Goal: Task Accomplishment & Management: Use online tool/utility

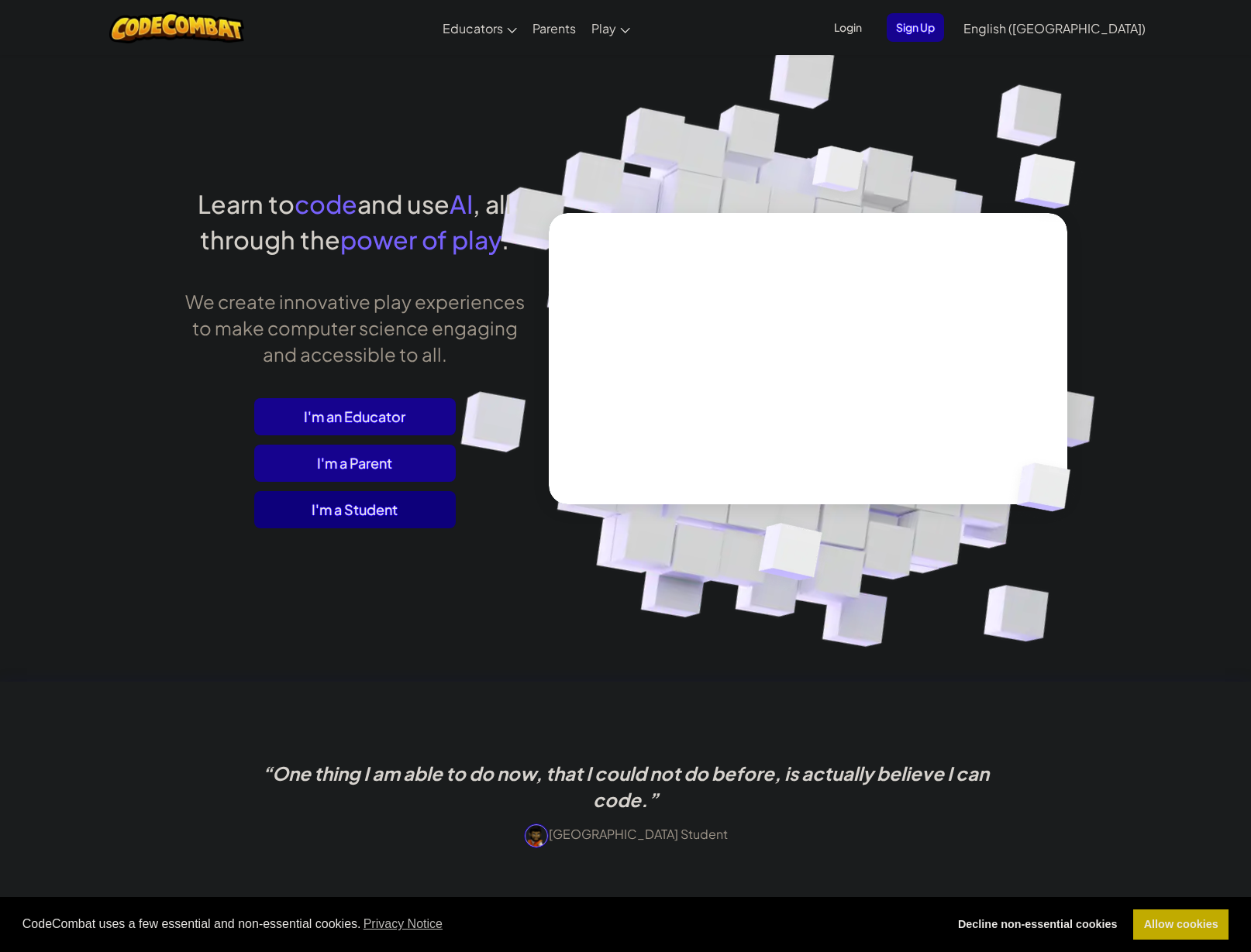
click at [335, 507] on span "I'm a Student" at bounding box center [355, 510] width 201 height 37
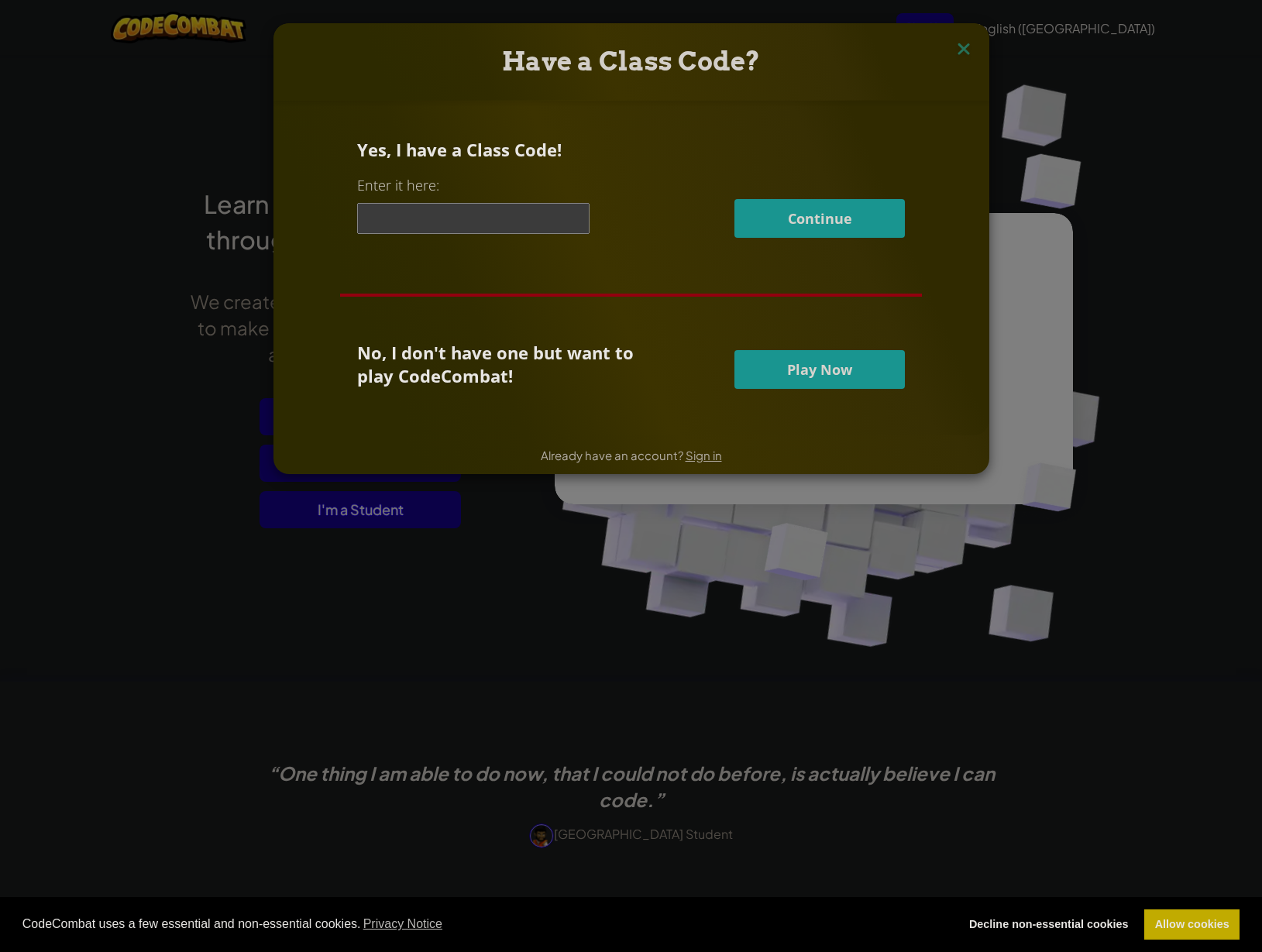
click at [557, 633] on div "Have a Class Code? Yes, I have a Class Code! Enter it here: Continue No, I don'…" at bounding box center [631, 476] width 1262 height 952
click at [787, 371] on span "Play Now" at bounding box center [819, 370] width 65 height 18
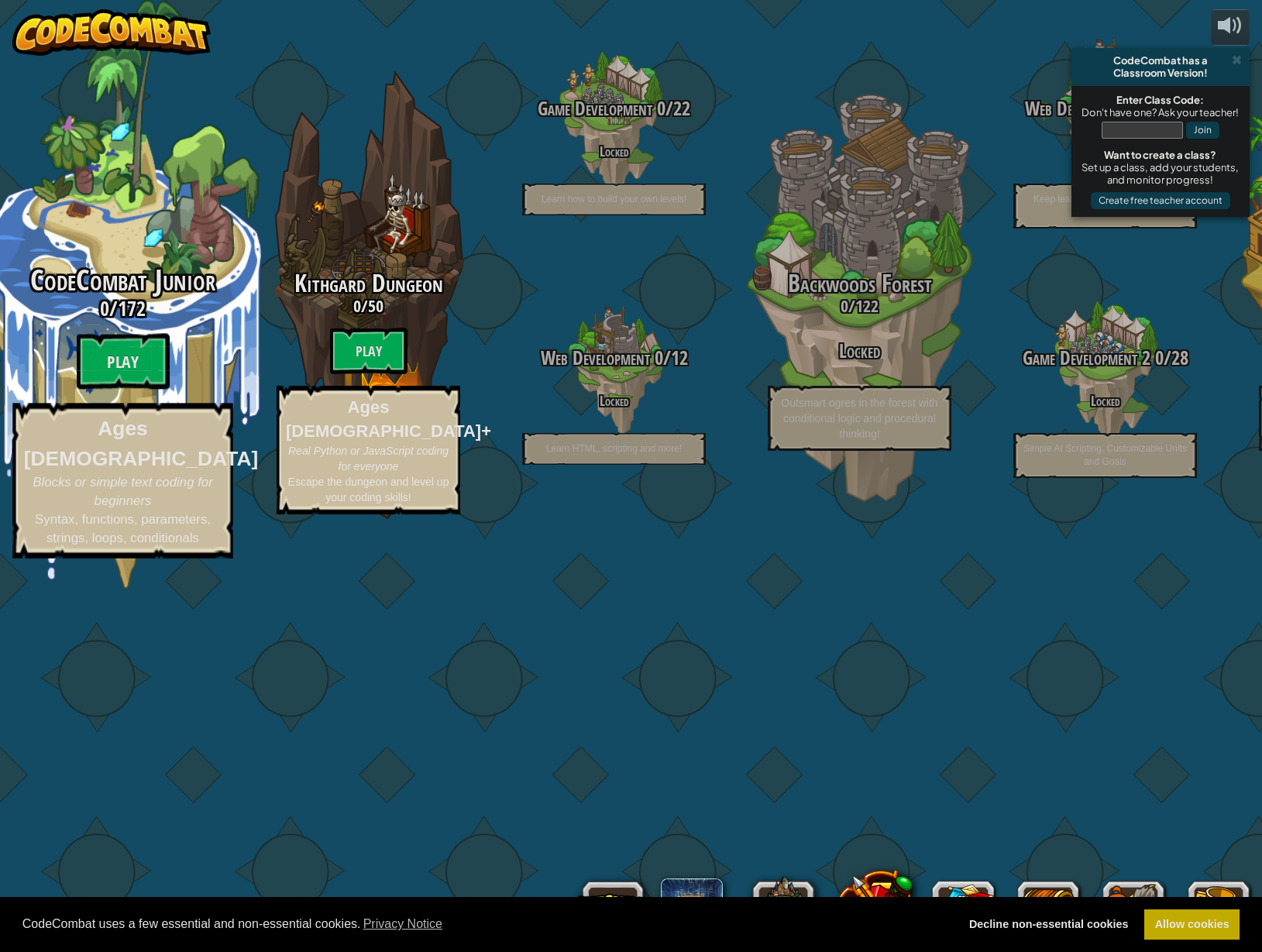
click at [137, 390] on btn "Play" at bounding box center [123, 362] width 93 height 55
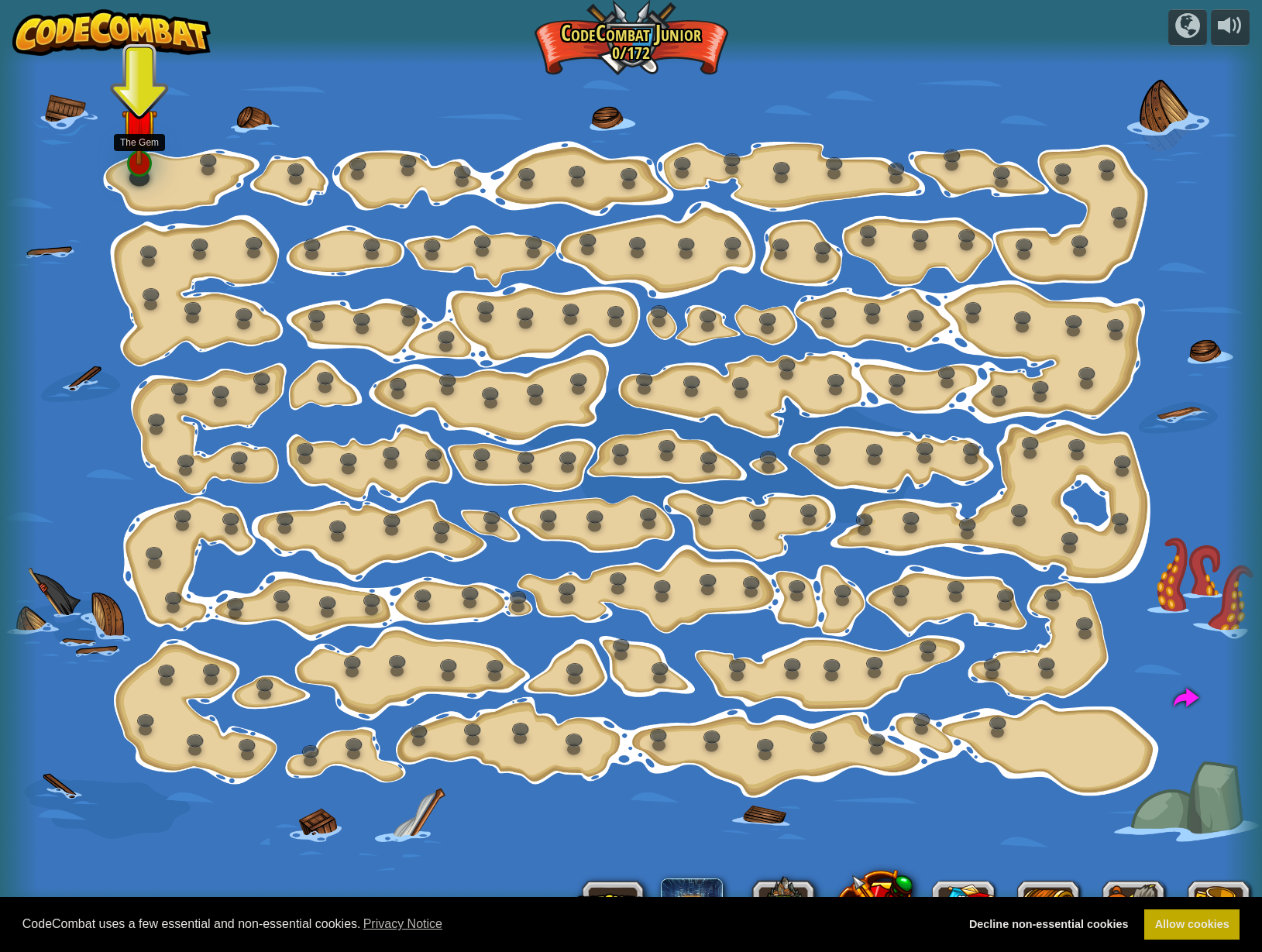
click at [145, 162] on img at bounding box center [139, 125] width 35 height 80
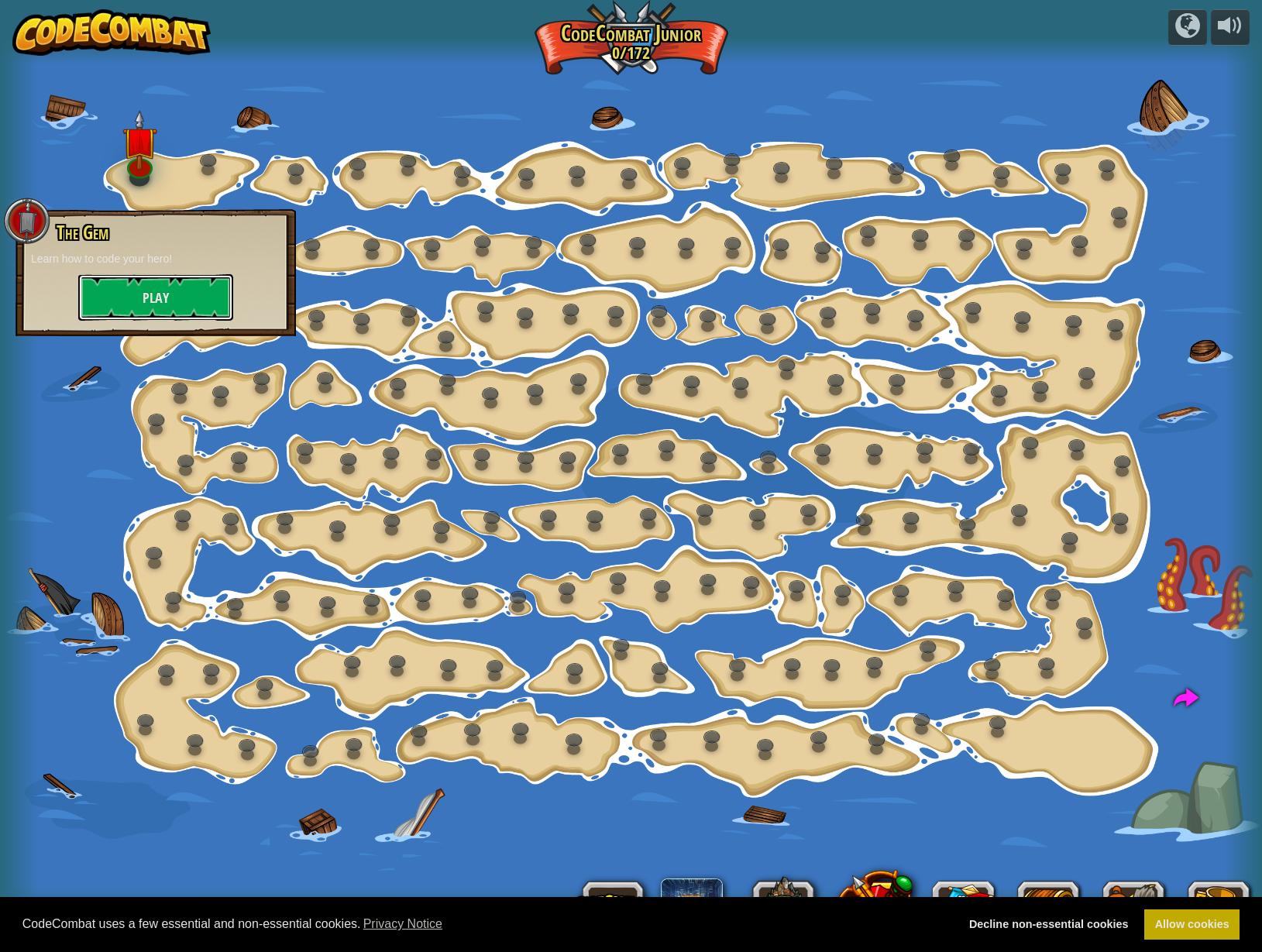
click at [166, 293] on button "Play" at bounding box center [156, 297] width 155 height 46
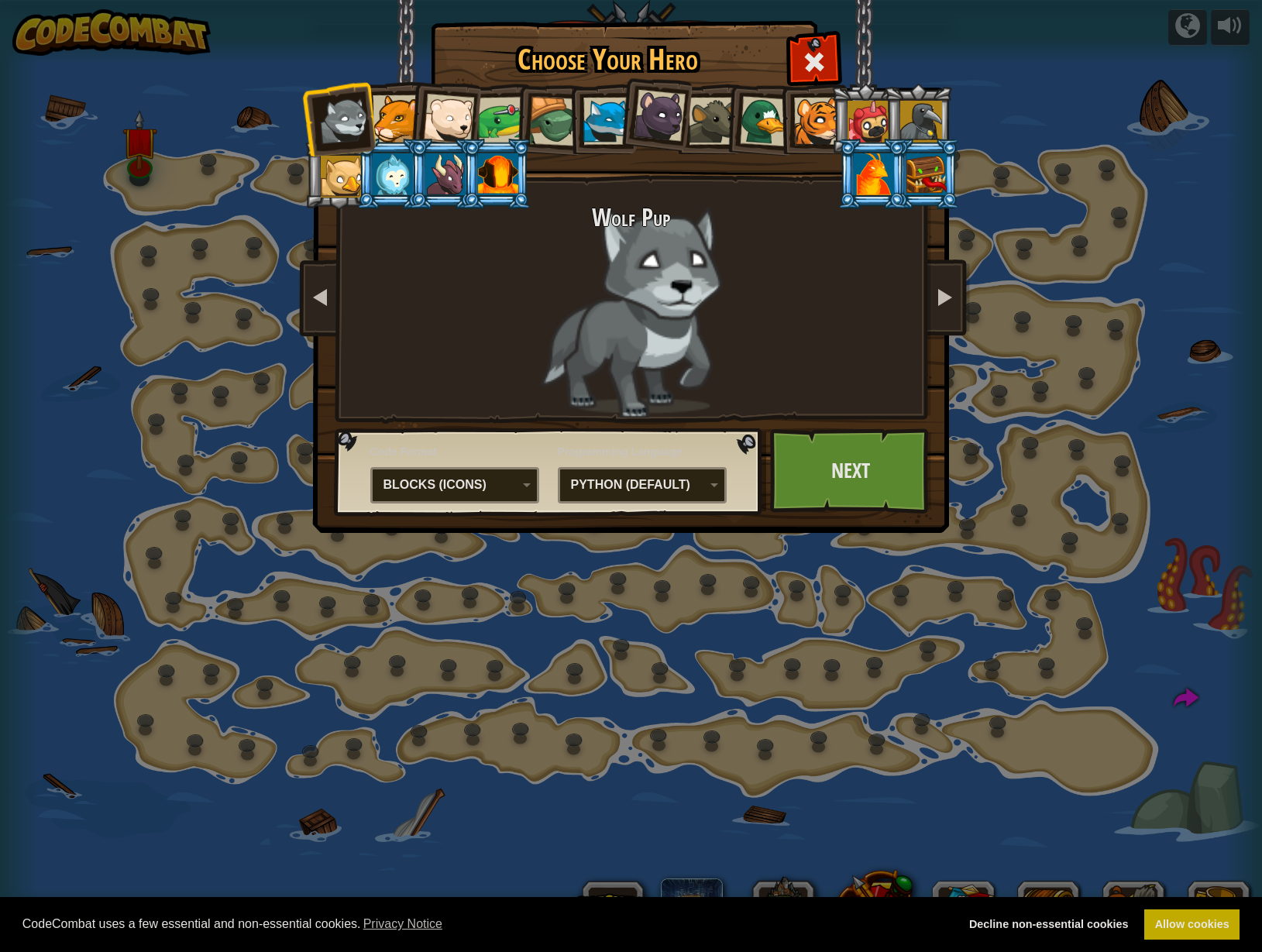
click at [462, 182] on li at bounding box center [497, 173] width 70 height 70
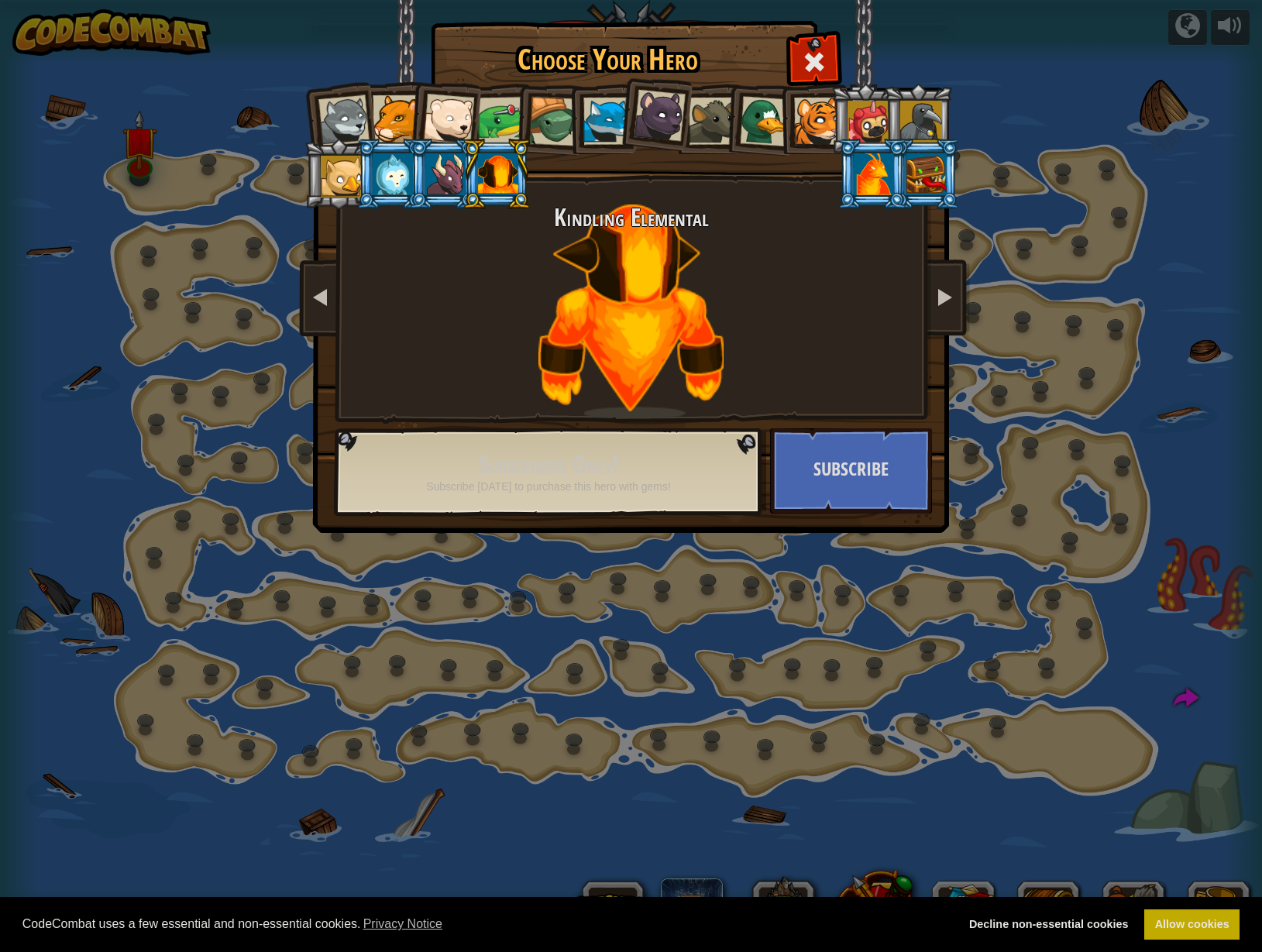
click at [523, 124] on li at bounding box center [549, 119] width 74 height 75
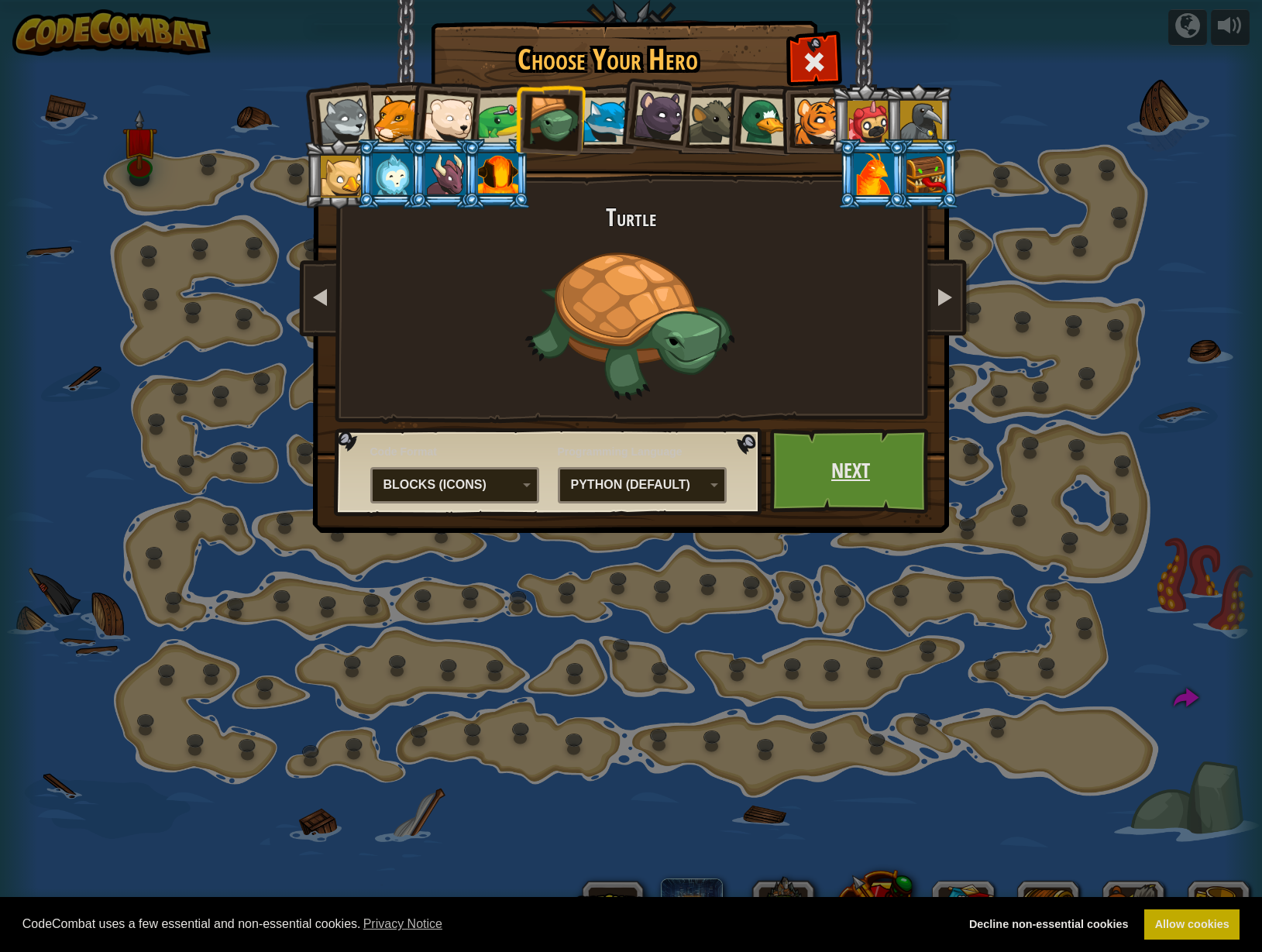
click at [836, 464] on link "Next" at bounding box center [851, 470] width 162 height 85
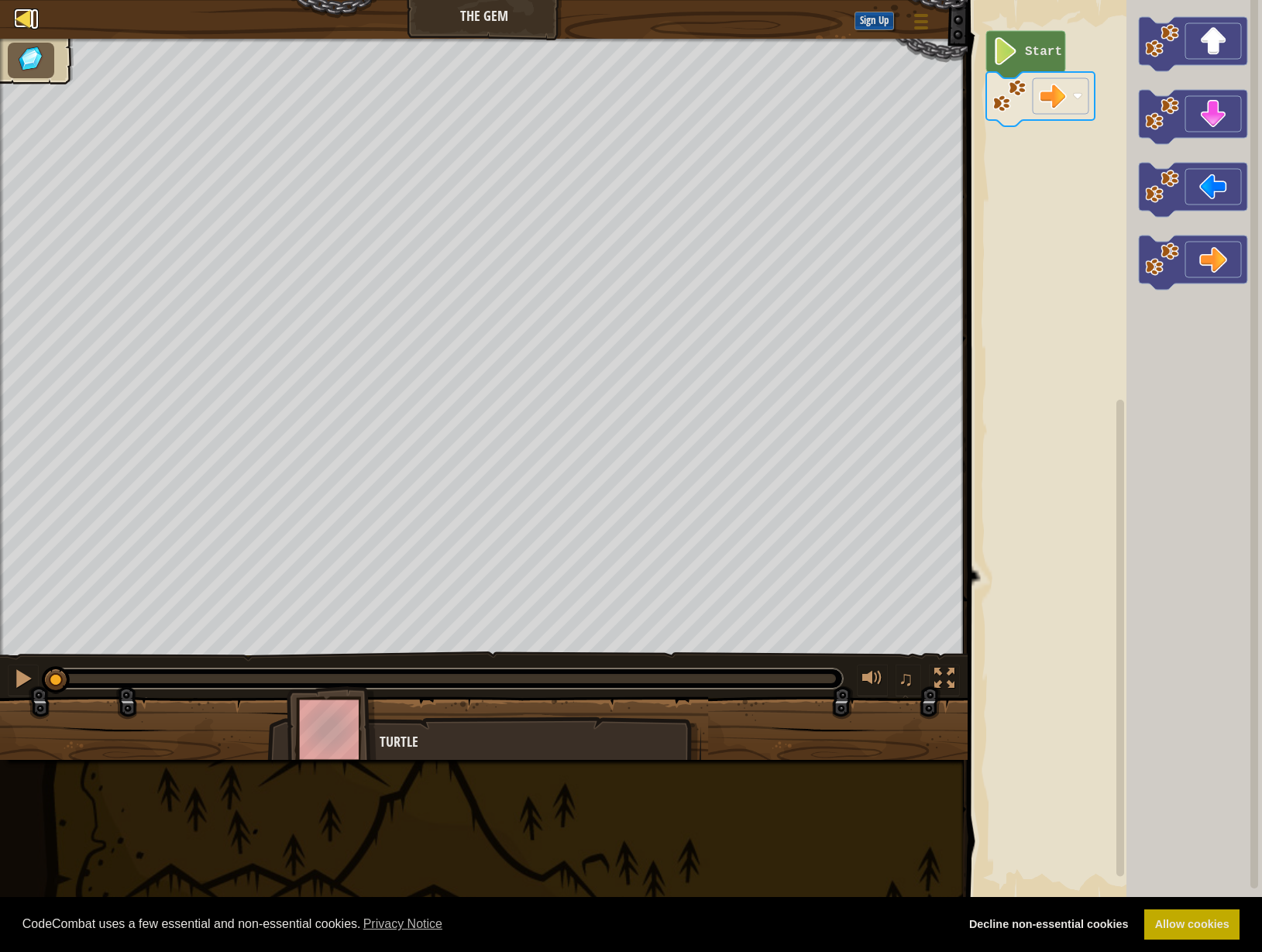
click at [22, 15] on div at bounding box center [23, 18] width 19 height 19
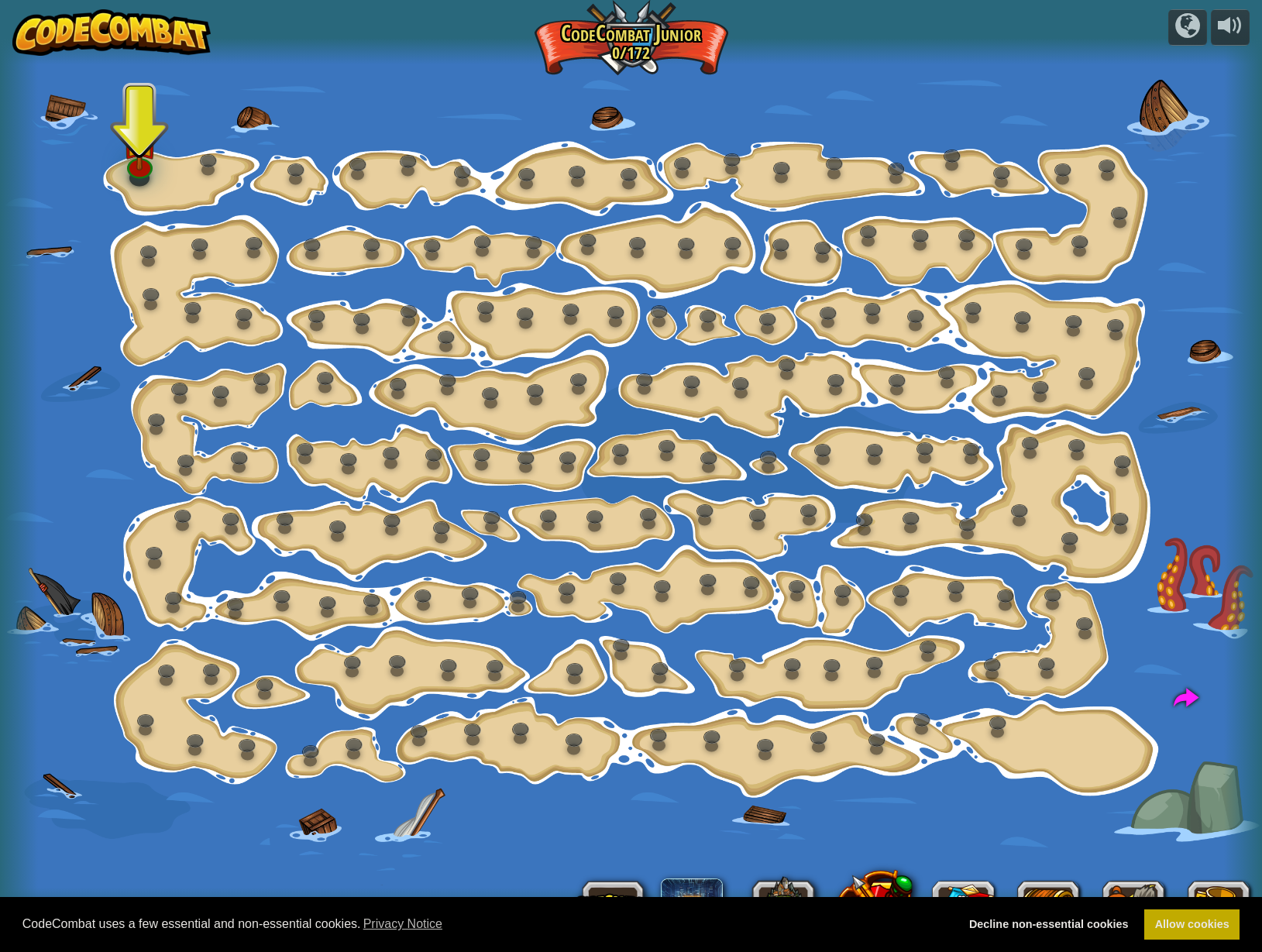
click at [653, 42] on div at bounding box center [631, 51] width 1262 height 27
click at [145, 148] on img at bounding box center [139, 125] width 35 height 80
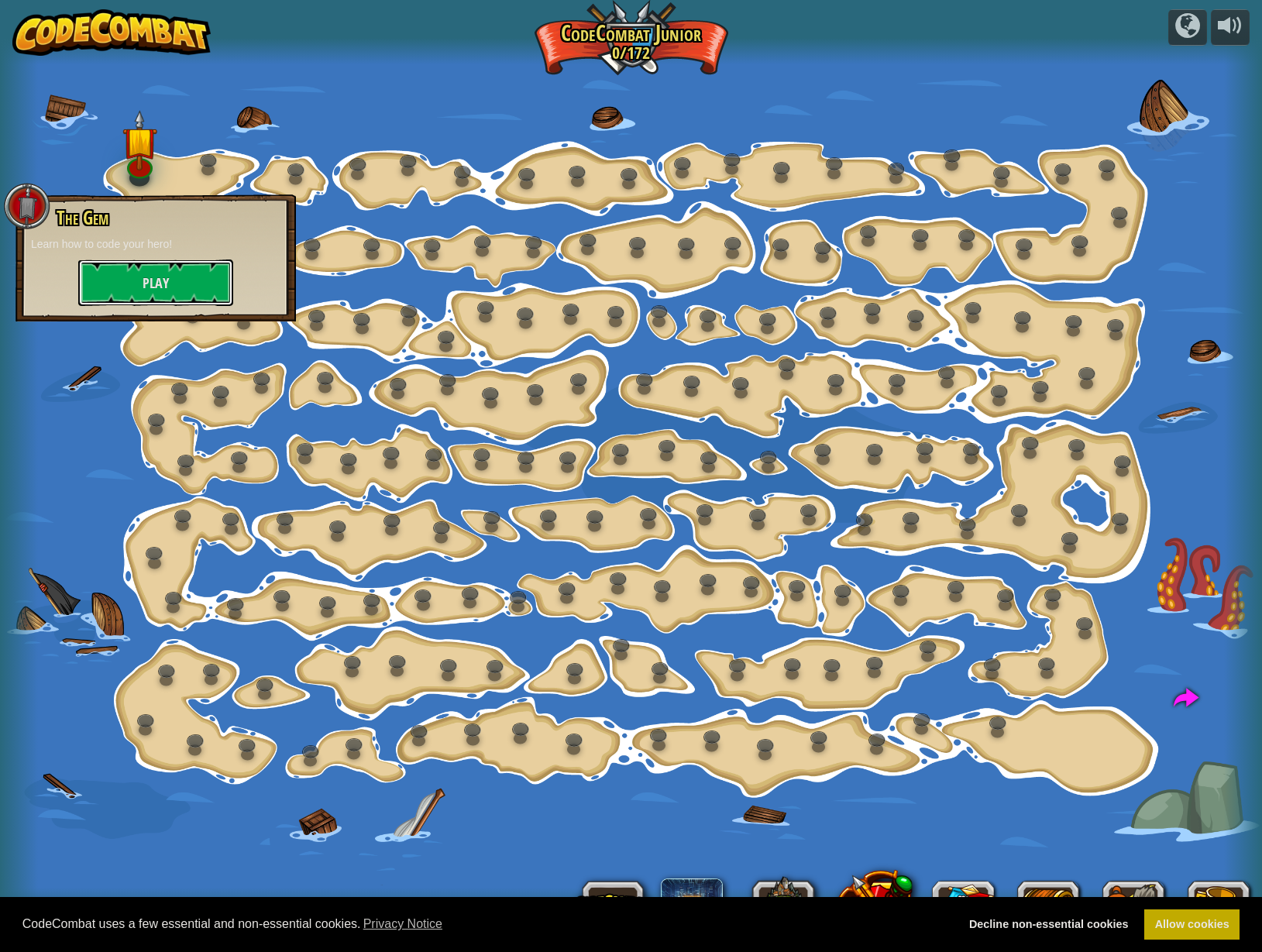
click at [177, 293] on button "Play" at bounding box center [156, 282] width 155 height 46
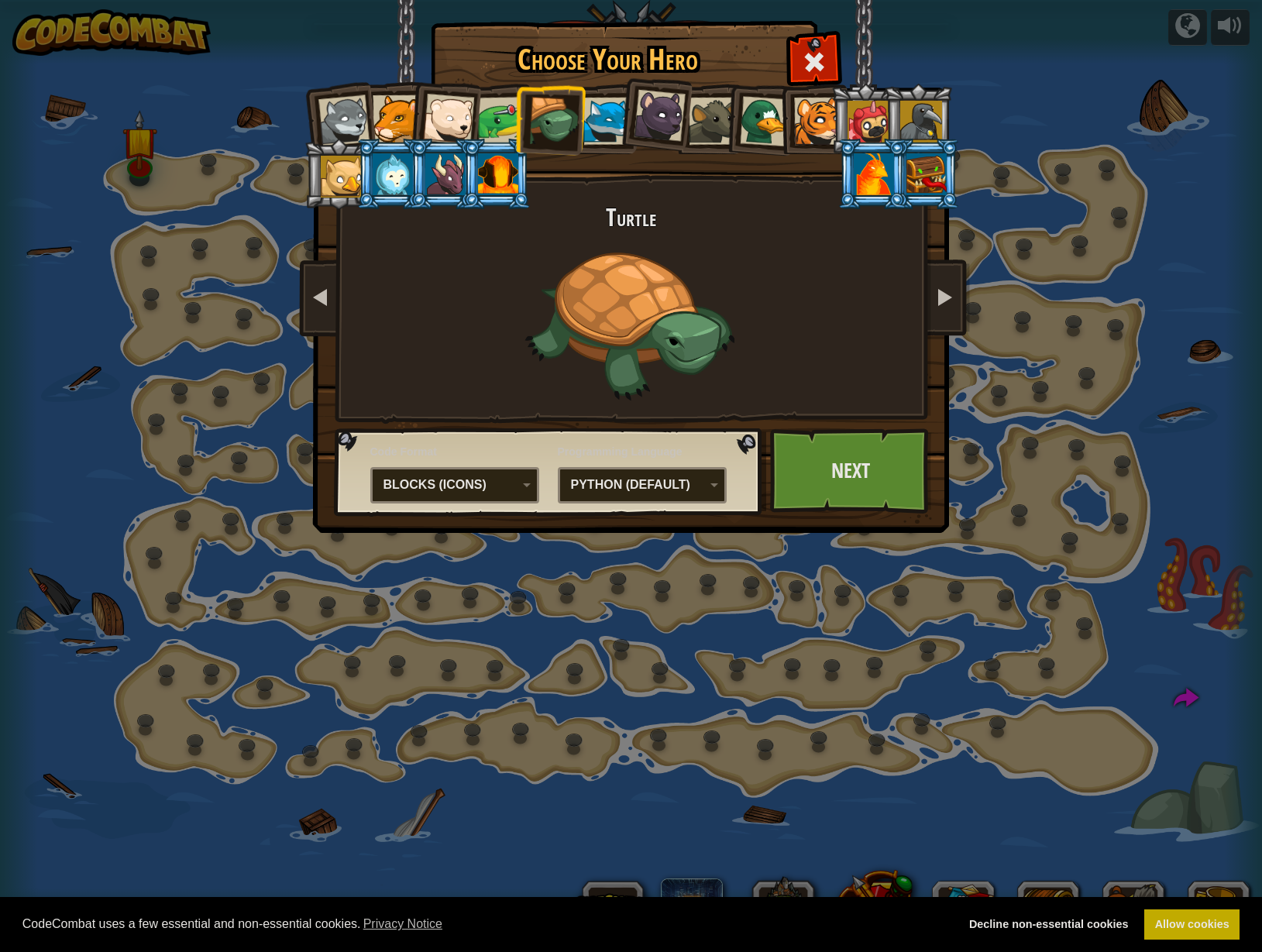
click at [668, 485] on div "Python (Default)" at bounding box center [637, 485] width 134 height 18
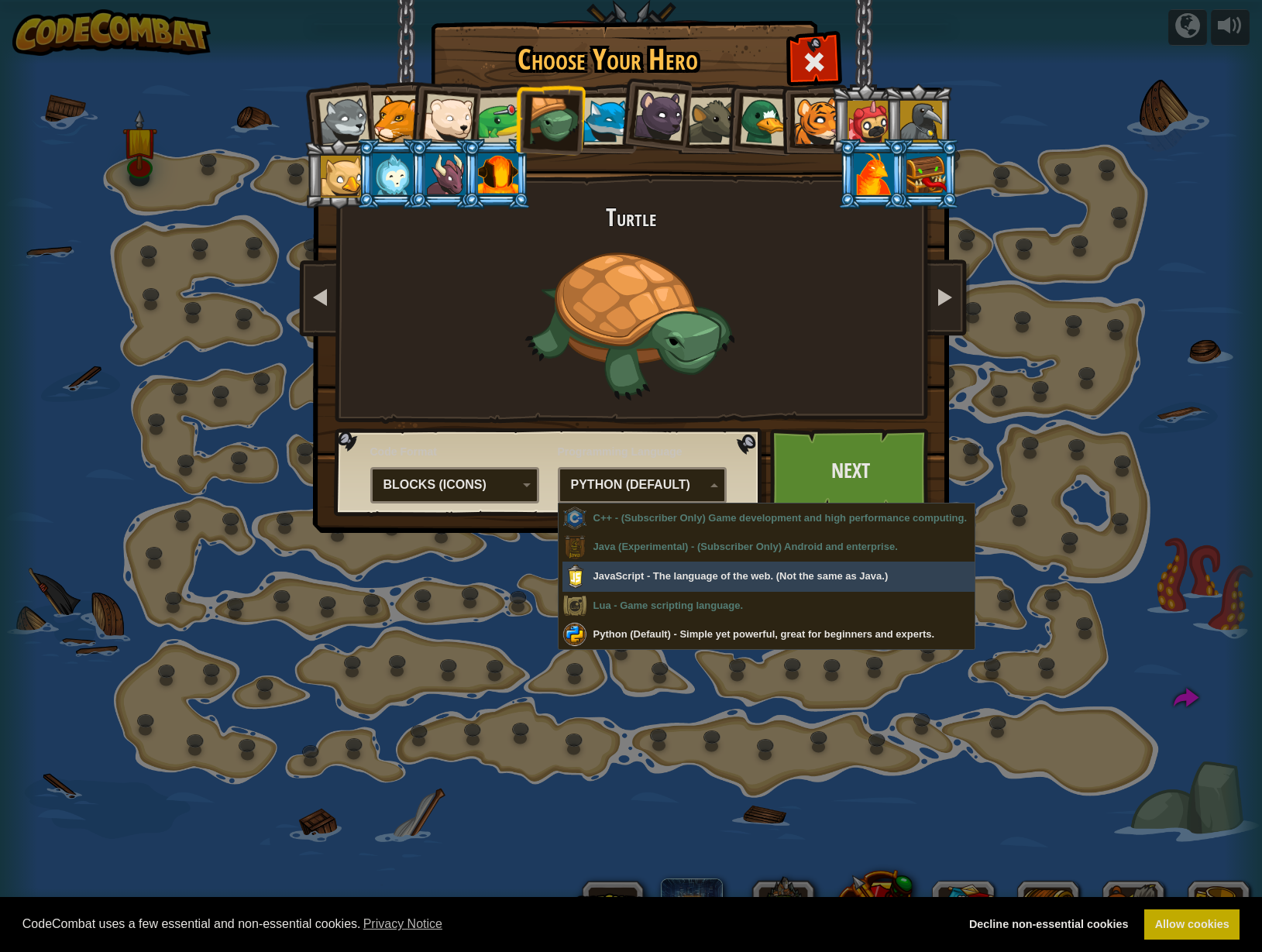
click at [668, 485] on div "Python (Default)" at bounding box center [637, 485] width 134 height 18
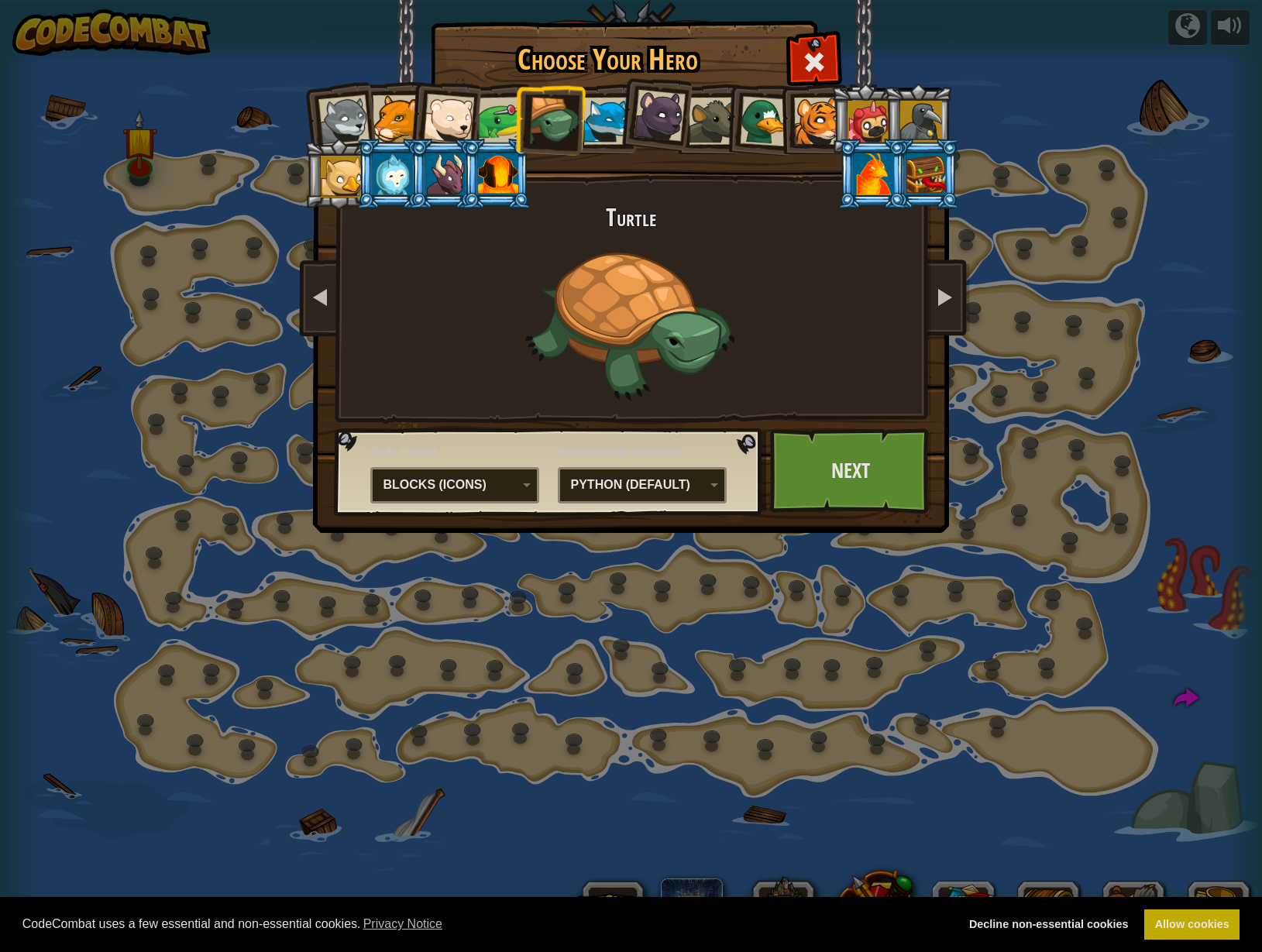
click at [492, 477] on div "Blocks (Icons)" at bounding box center [450, 485] width 134 height 18
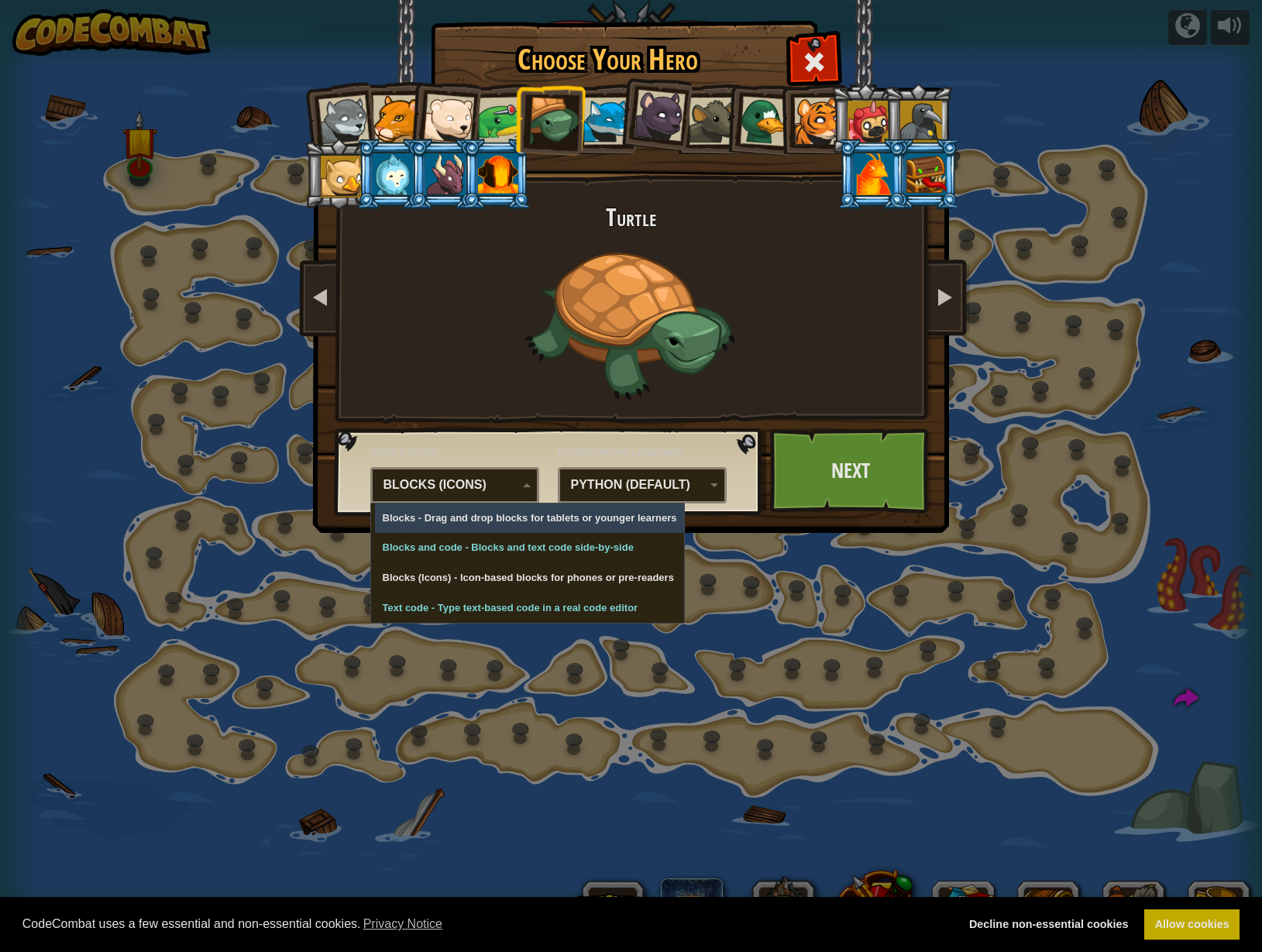
click at [494, 476] on div "Blocks (Icons)" at bounding box center [455, 485] width 149 height 24
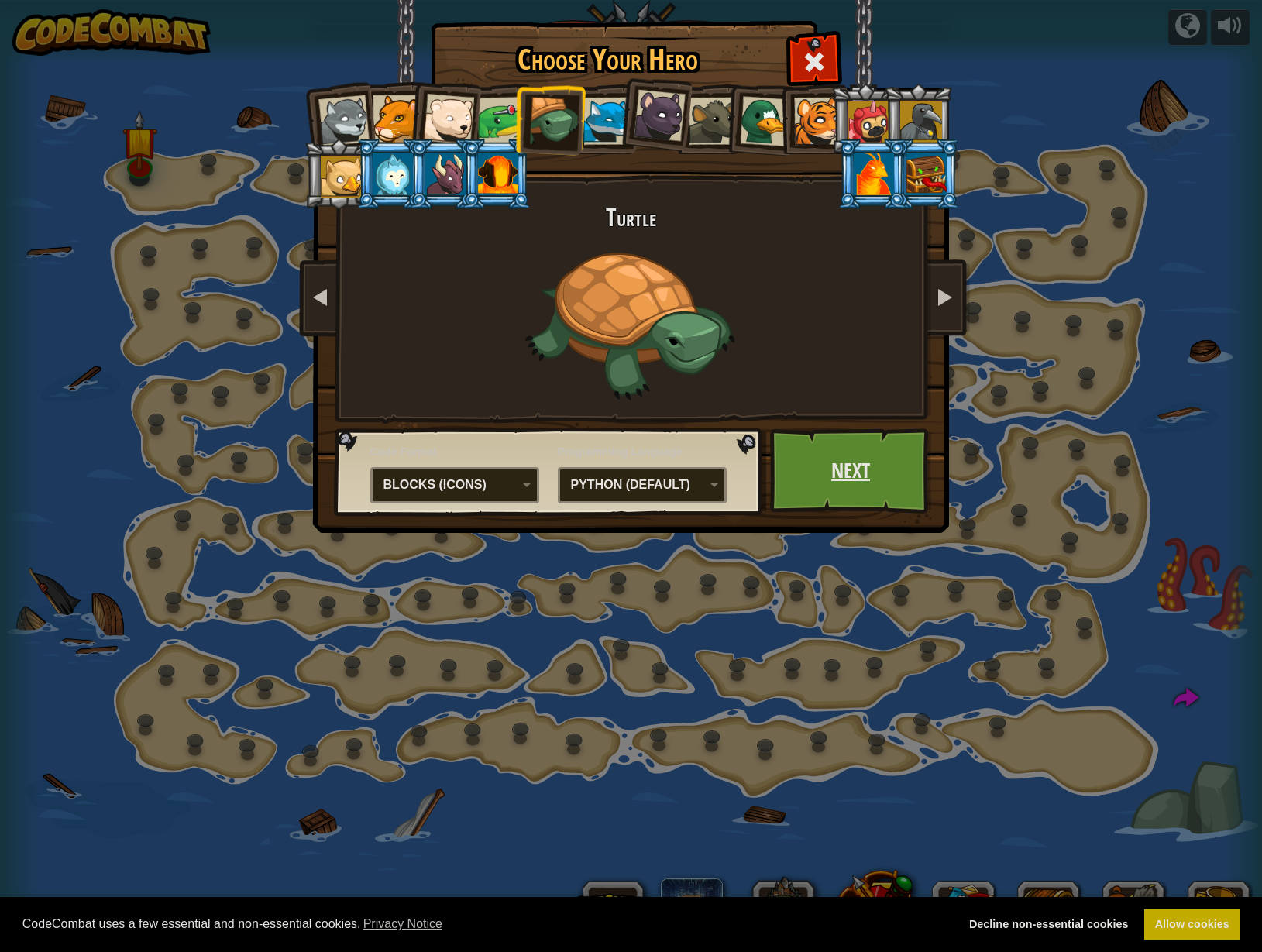
click at [824, 492] on link "Next" at bounding box center [851, 470] width 162 height 85
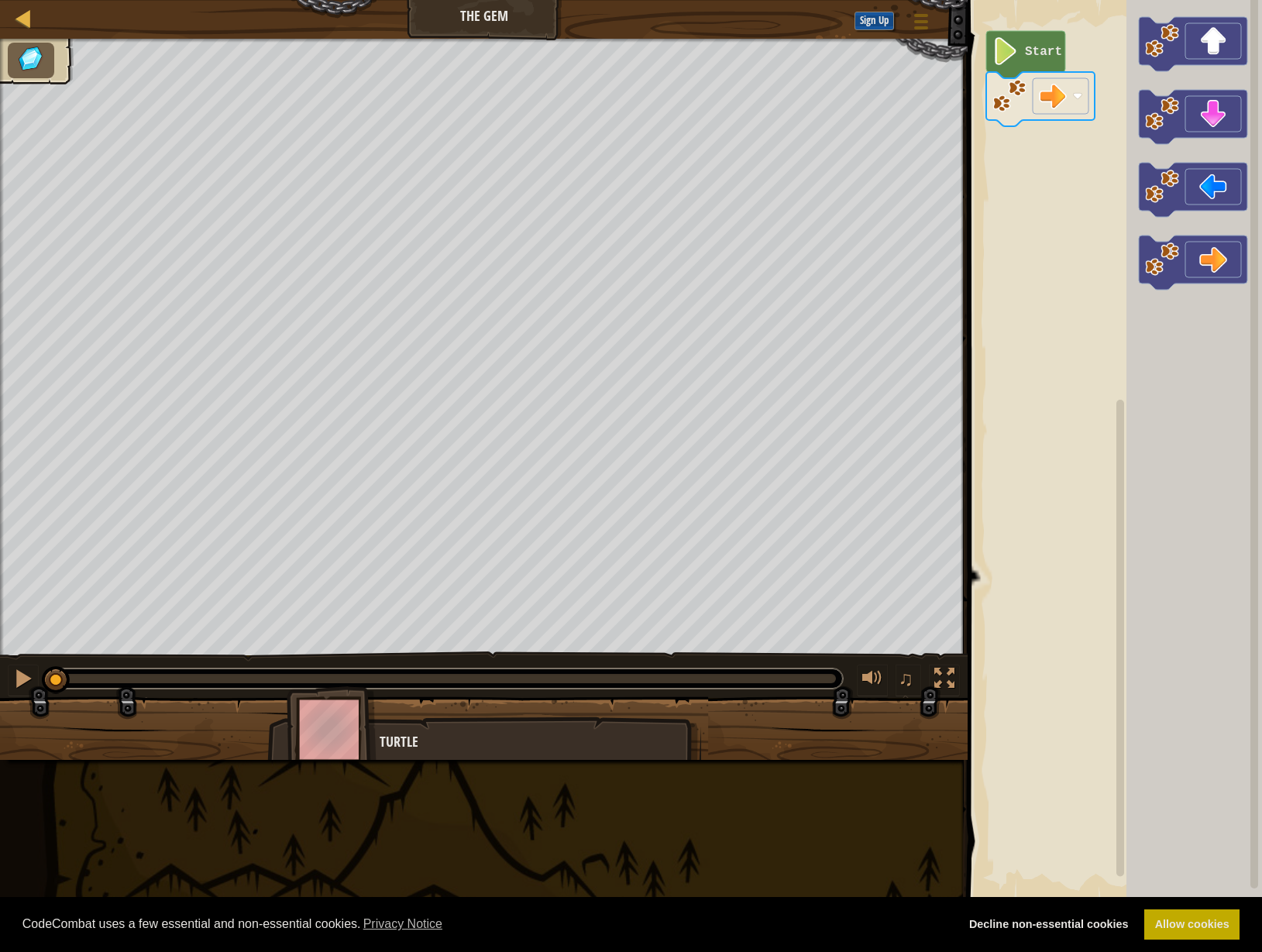
click at [1005, 58] on image "Blockly Workspace" at bounding box center [1006, 51] width 27 height 28
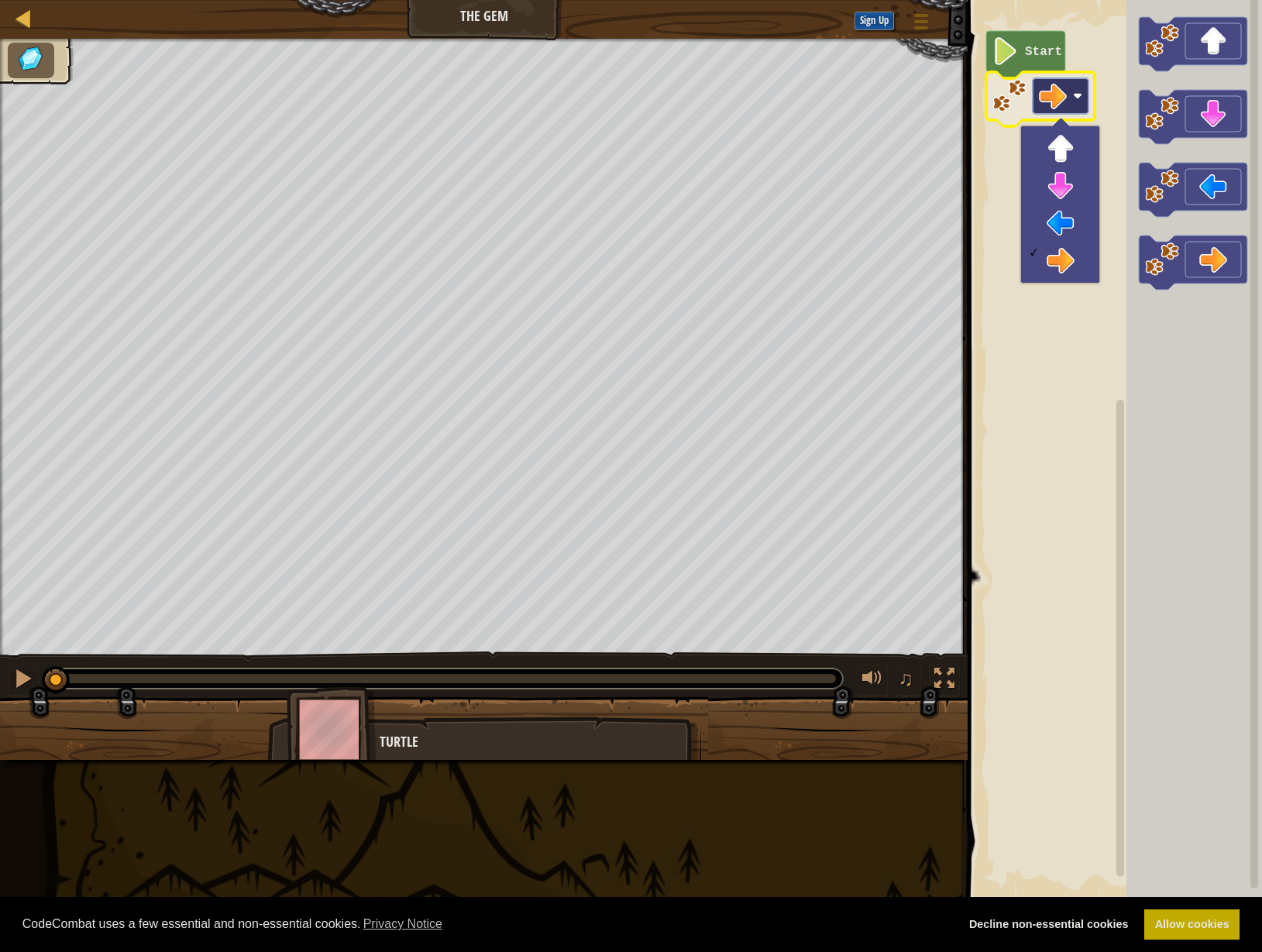
click at [1075, 104] on rect "Blockly Workspace" at bounding box center [1061, 96] width 55 height 36
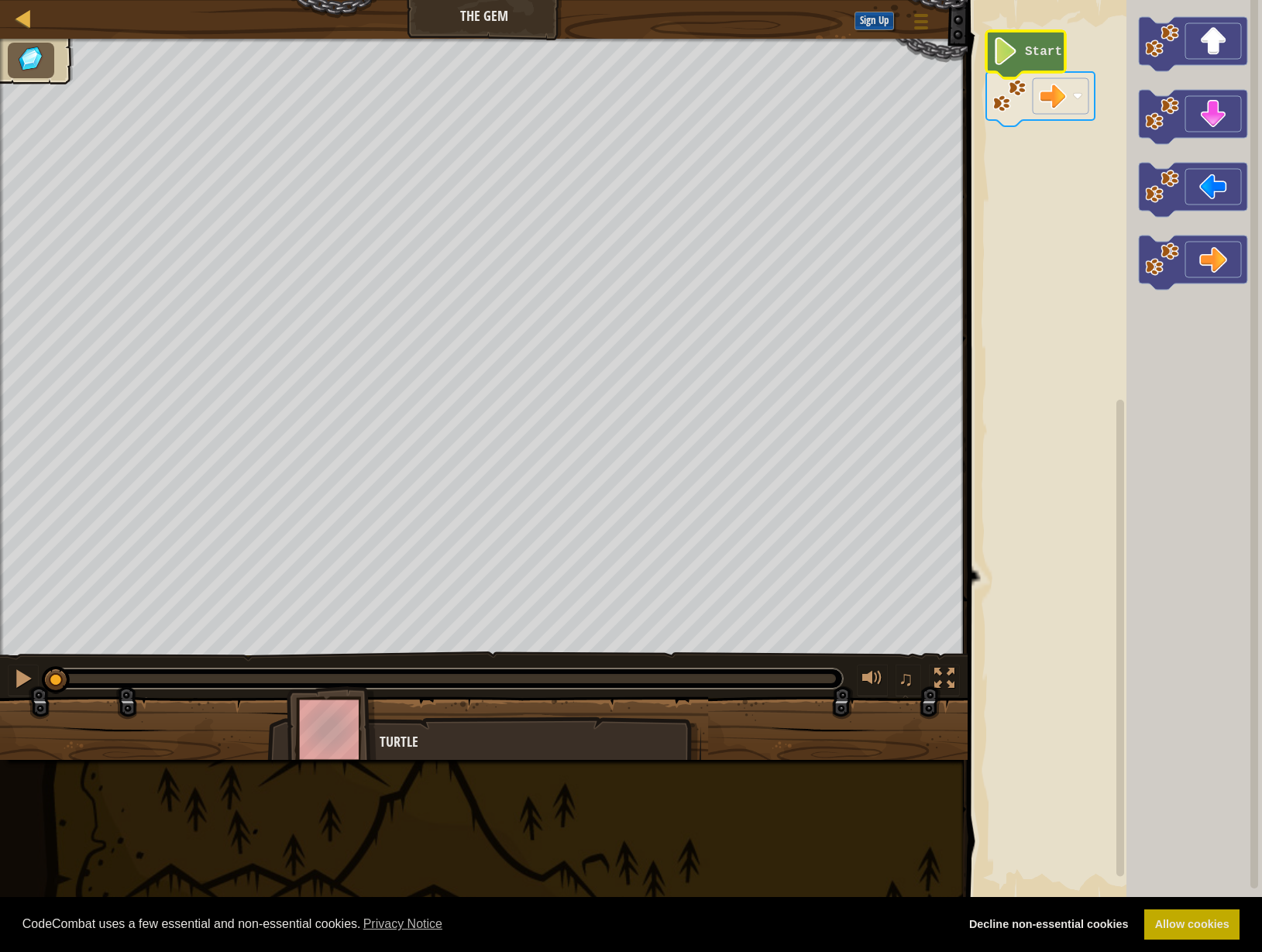
click at [1007, 61] on image "Blockly Workspace" at bounding box center [1006, 51] width 27 height 28
click at [268, 733] on div "Turtle" at bounding box center [484, 780] width 434 height 128
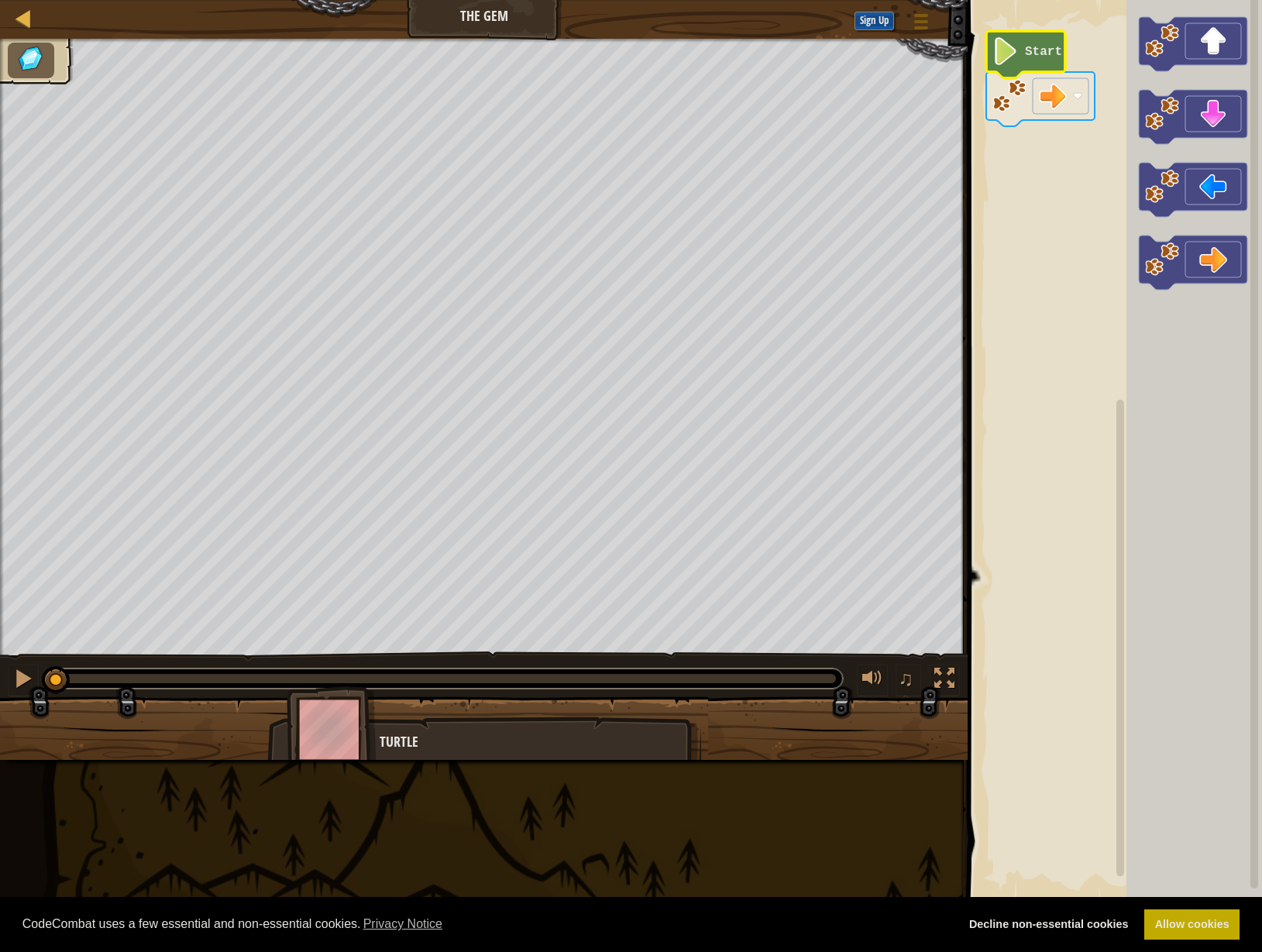
drag, startPoint x: 627, startPoint y: 744, endPoint x: 564, endPoint y: 691, distance: 82.3
click at [601, 724] on div "Turtle" at bounding box center [484, 780] width 434 height 128
click at [1042, 61] on icon "Blockly Workspace" at bounding box center [1026, 54] width 79 height 47
click at [1029, 140] on div "Start" at bounding box center [1113, 451] width 299 height 917
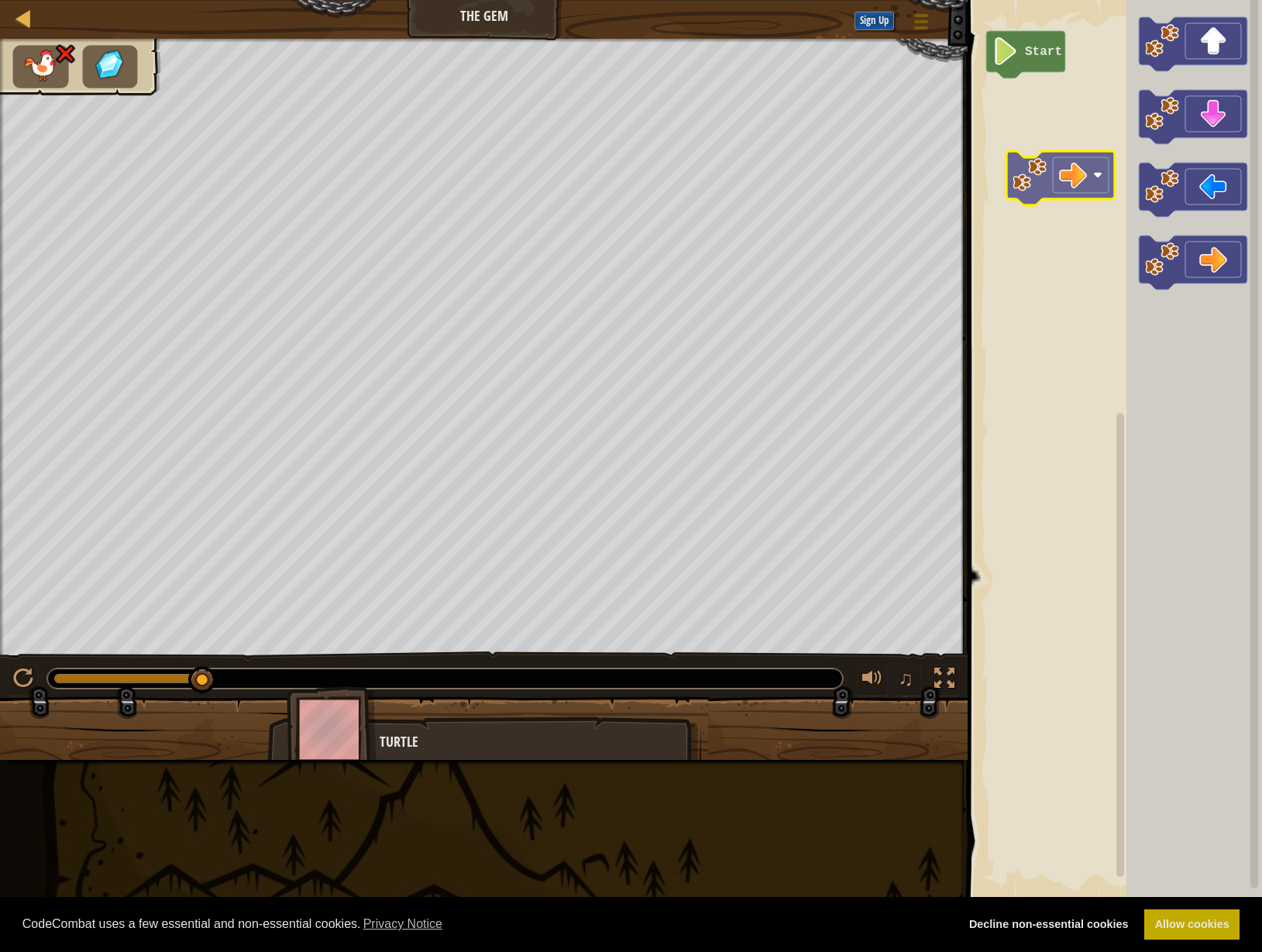
click at [1067, 154] on div "Start" at bounding box center [1113, 451] width 299 height 917
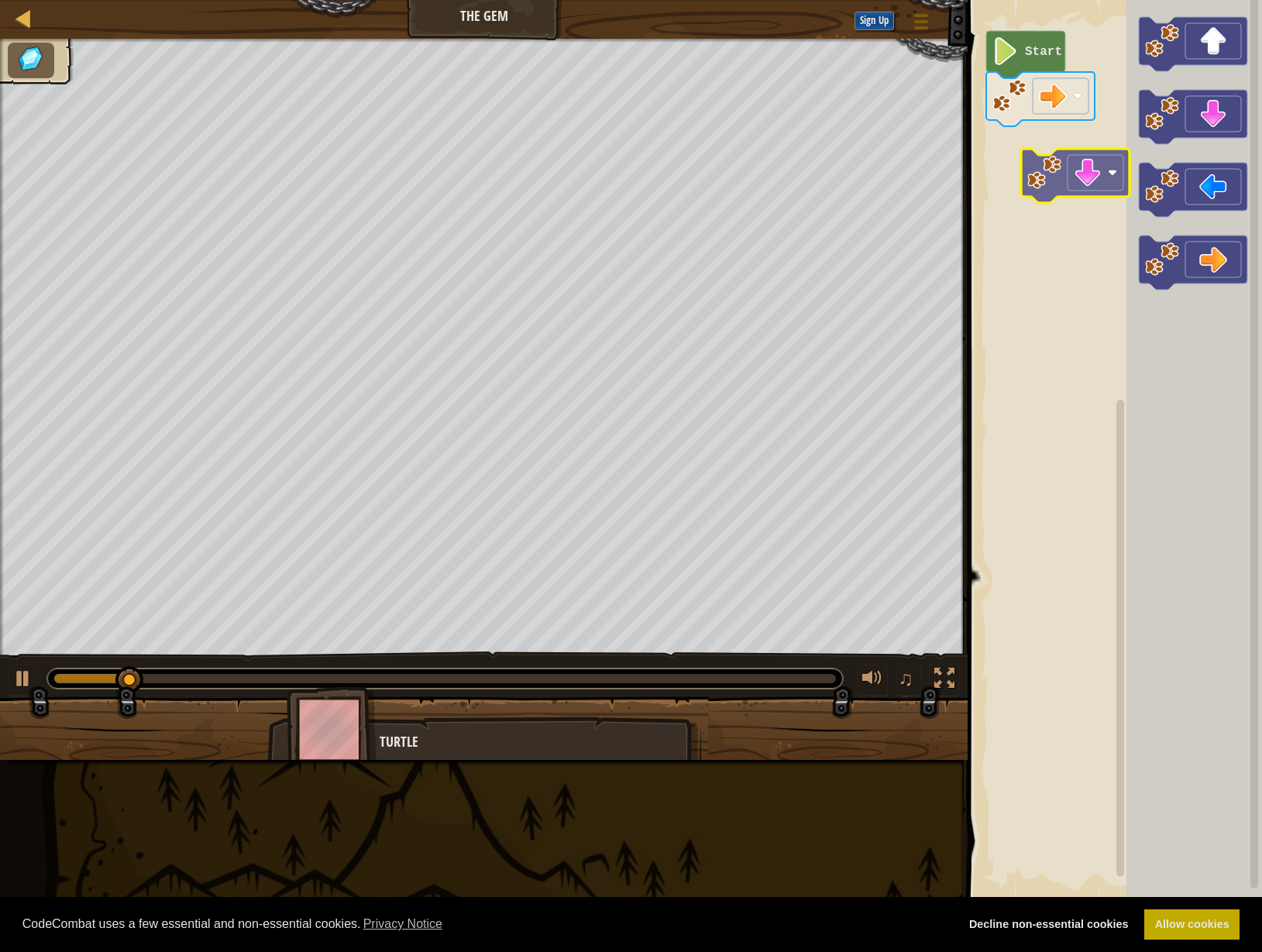
click at [1080, 197] on div "Start" at bounding box center [1113, 451] width 299 height 917
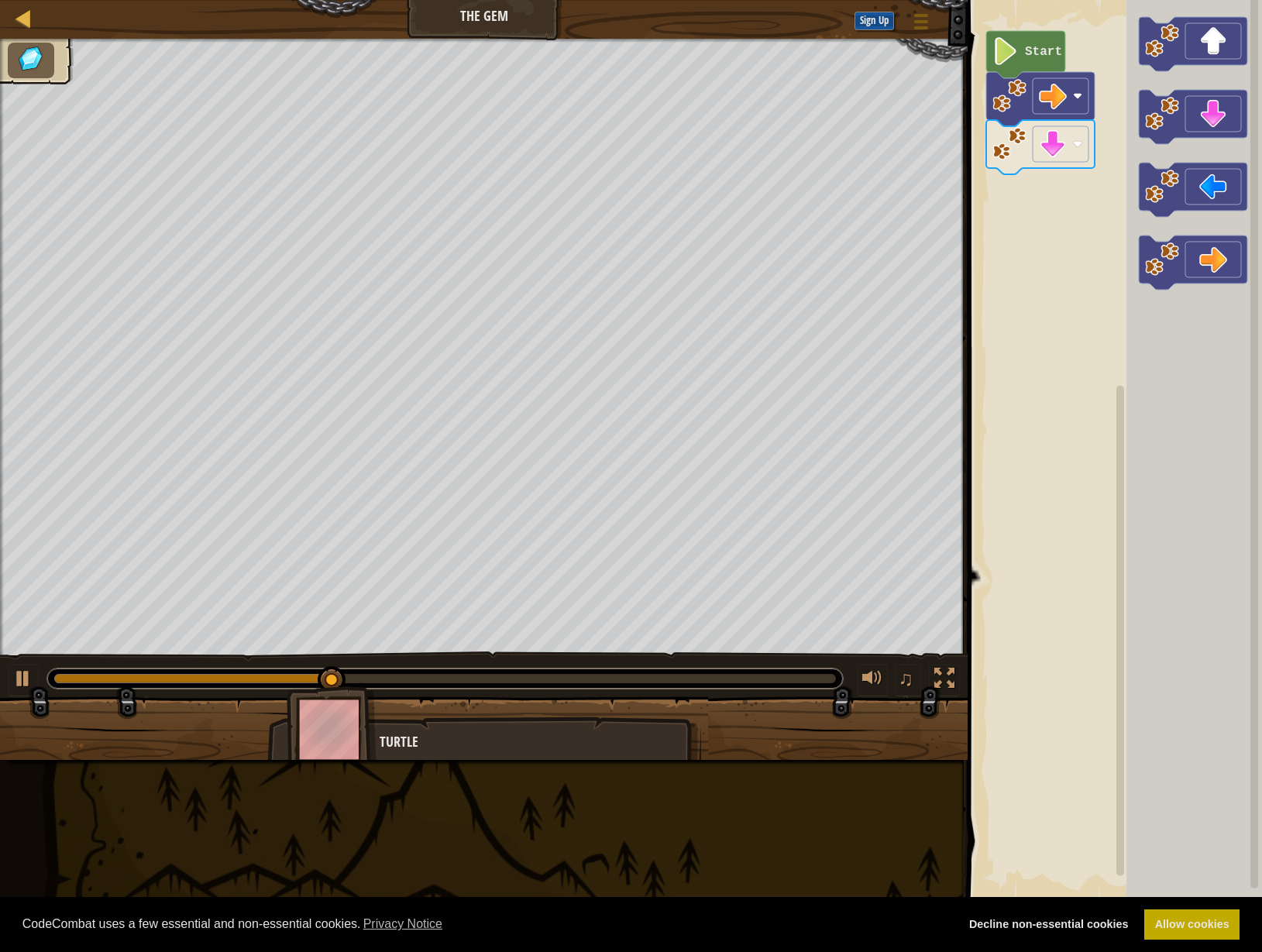
click at [756, 317] on div "Map The Gem Game Menu Sign Up 1 ההההההההההההההההההההההההההההההההההההההההההההההה…" at bounding box center [631, 476] width 1262 height 952
click at [1034, 210] on div "Start" at bounding box center [1113, 451] width 299 height 917
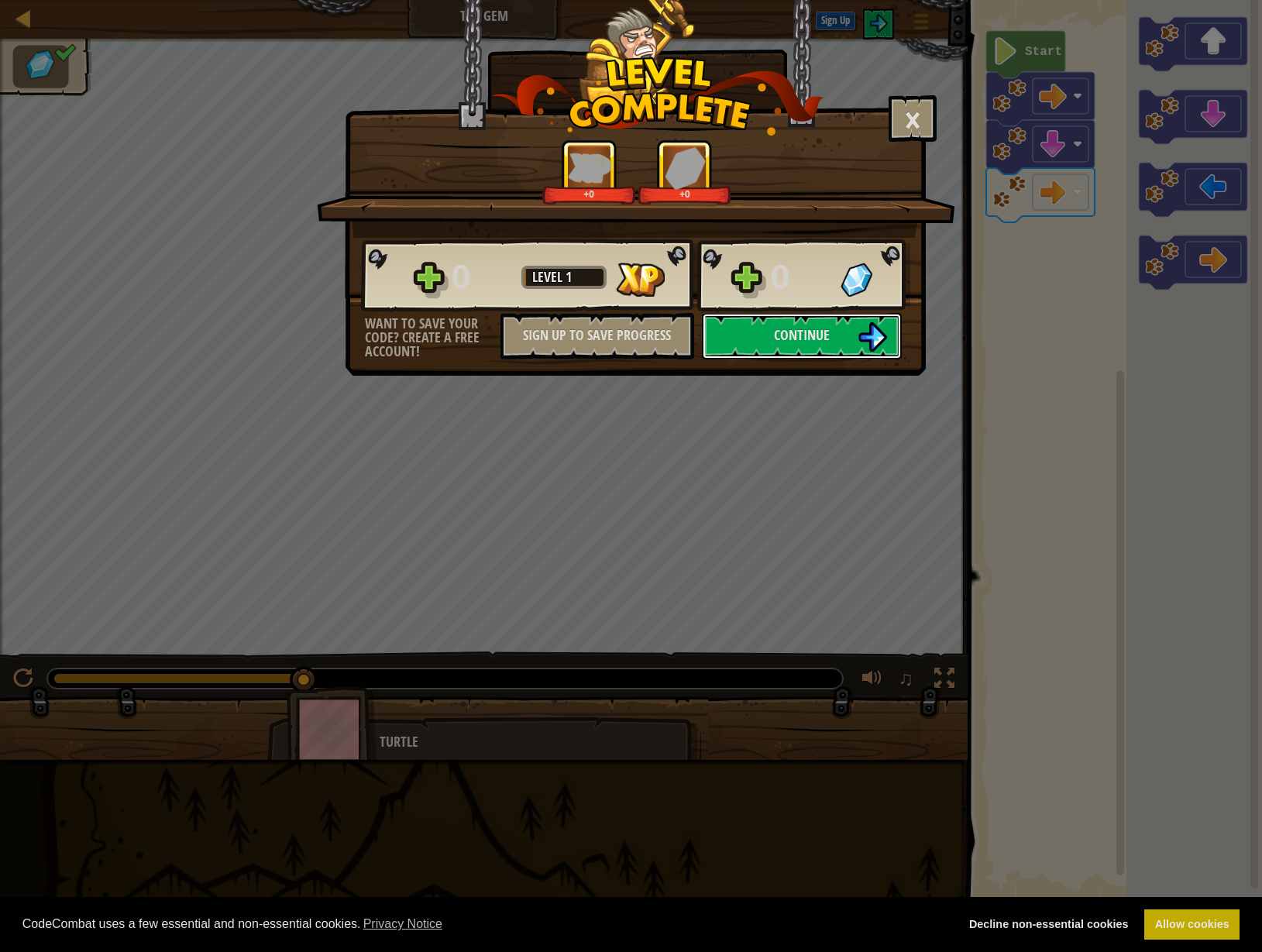
click at [875, 346] on img at bounding box center [873, 337] width 30 height 30
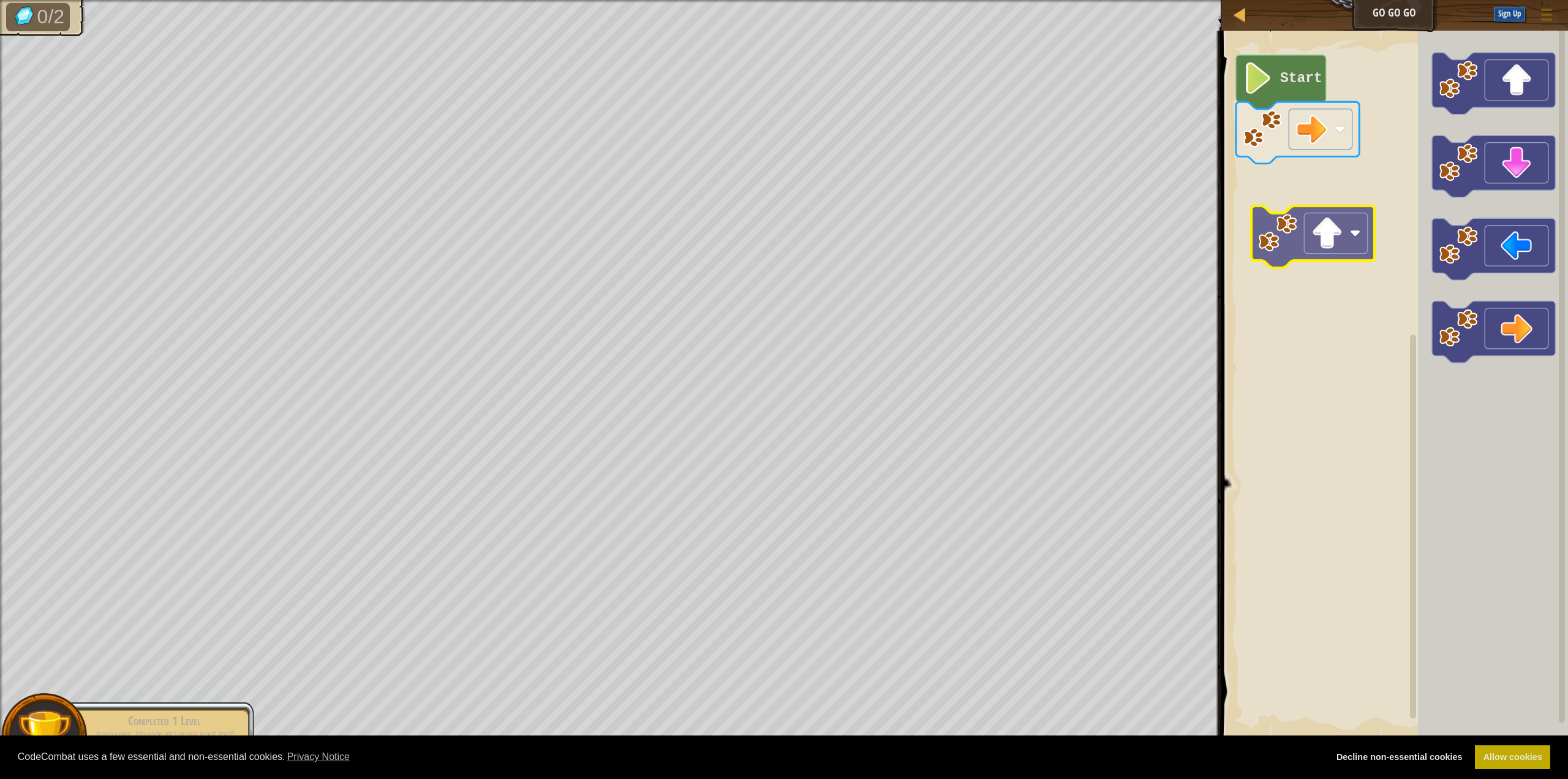
click at [988, 246] on div "Start" at bounding box center [1393, 384] width 350 height 720
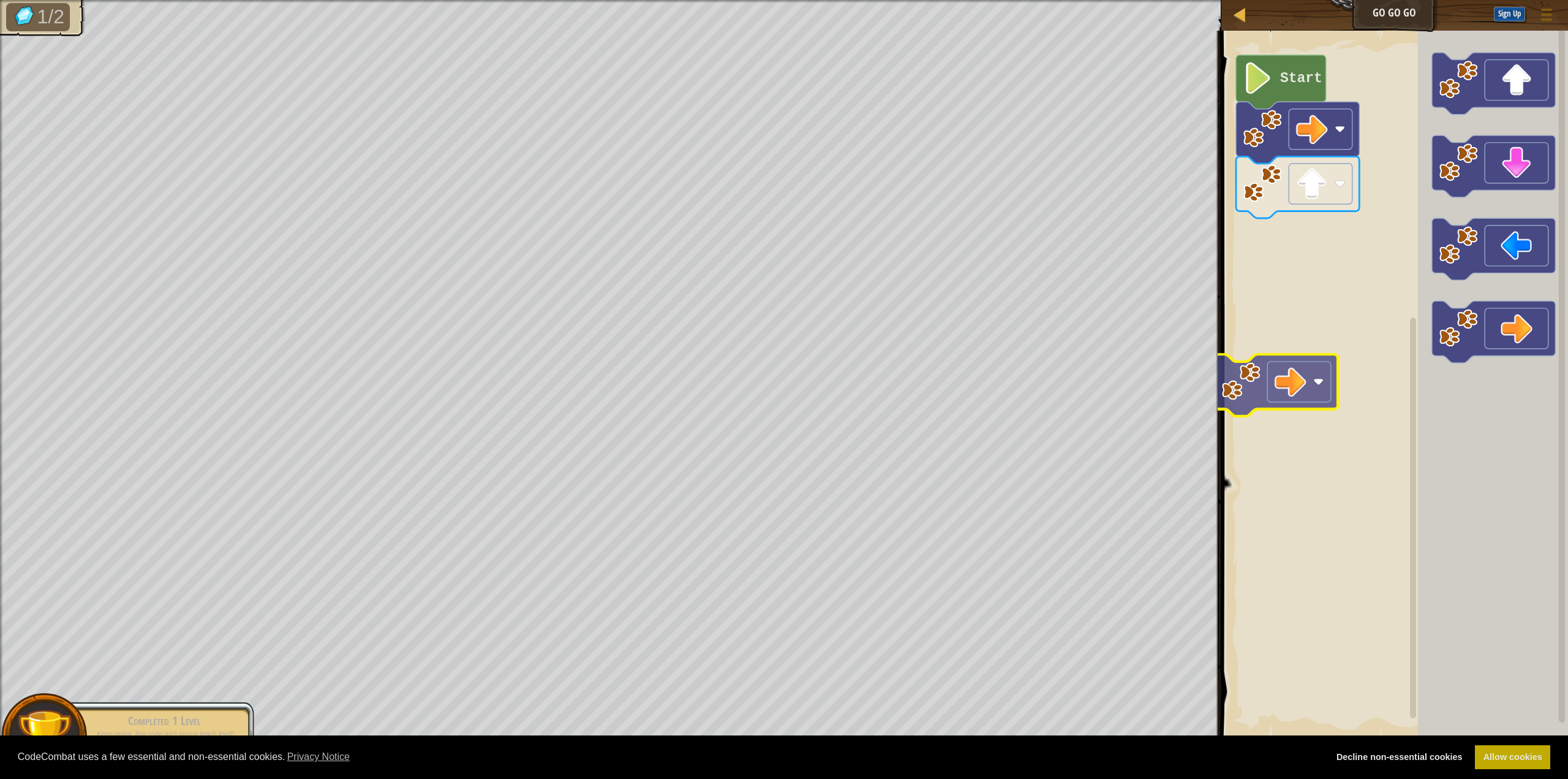
click at [988, 357] on div "Start" at bounding box center [1393, 384] width 350 height 720
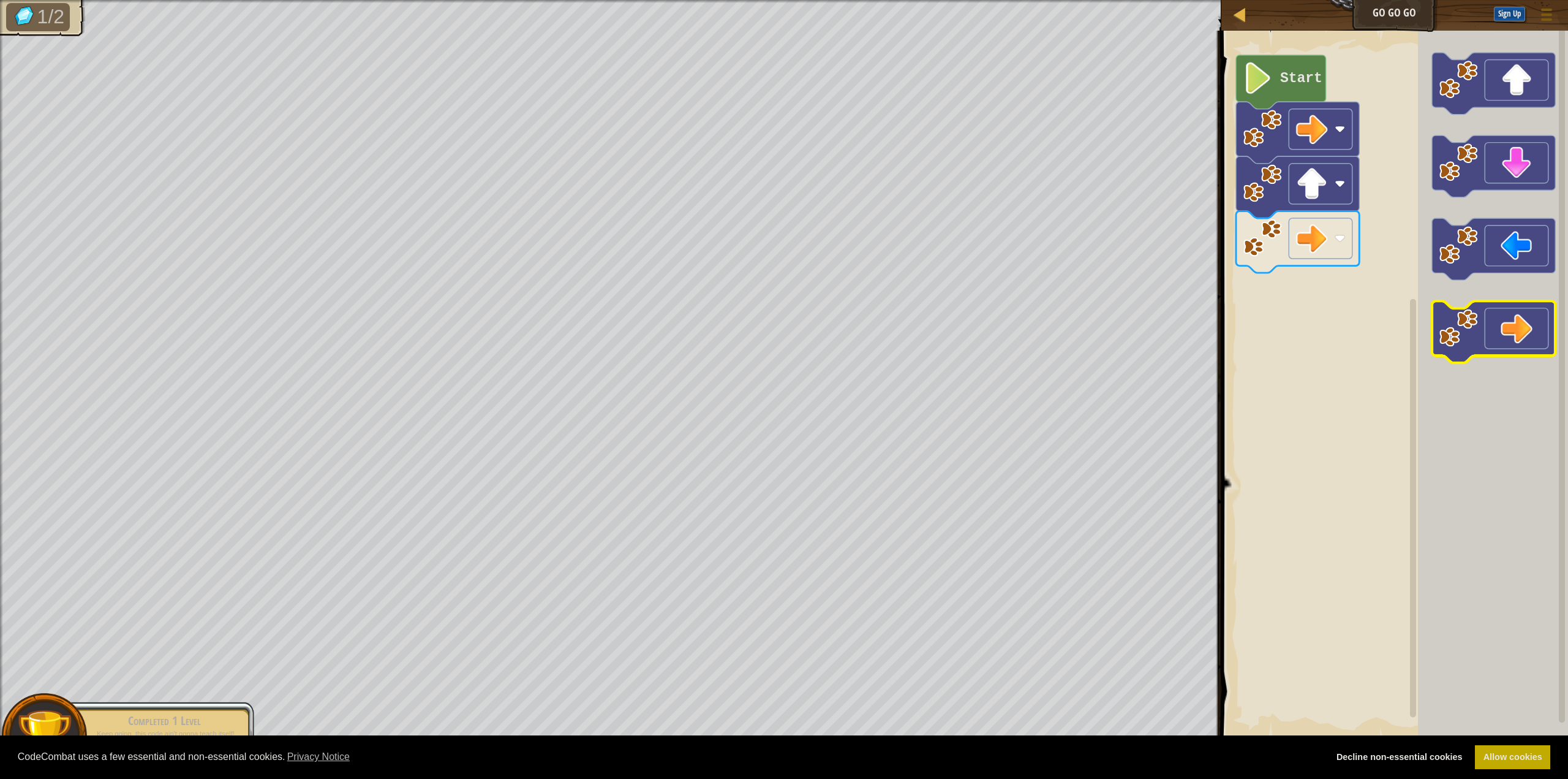
click at [988, 384] on div "Start" at bounding box center [1393, 384] width 350 height 720
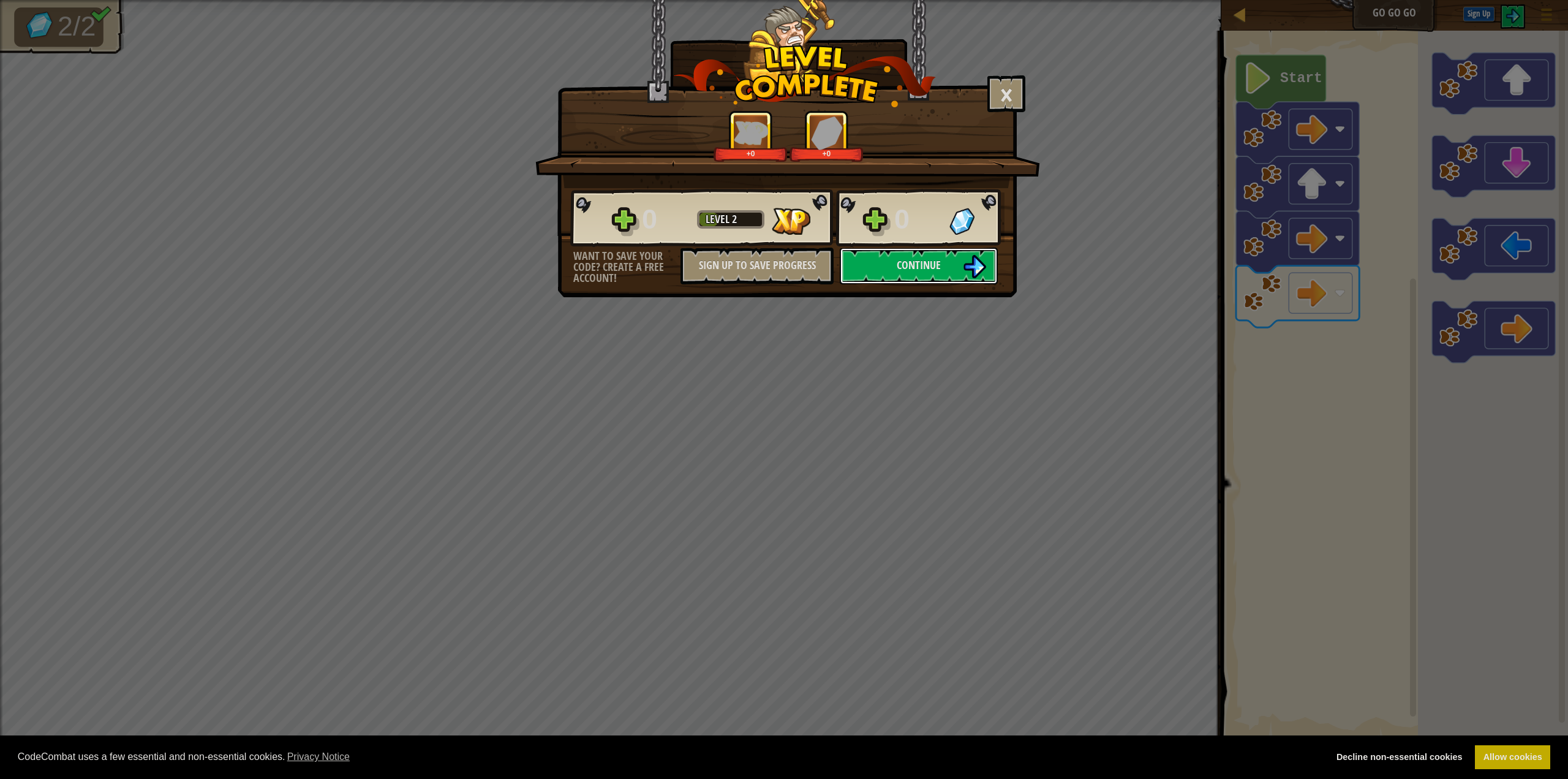
click at [963, 271] on img at bounding box center [974, 266] width 23 height 23
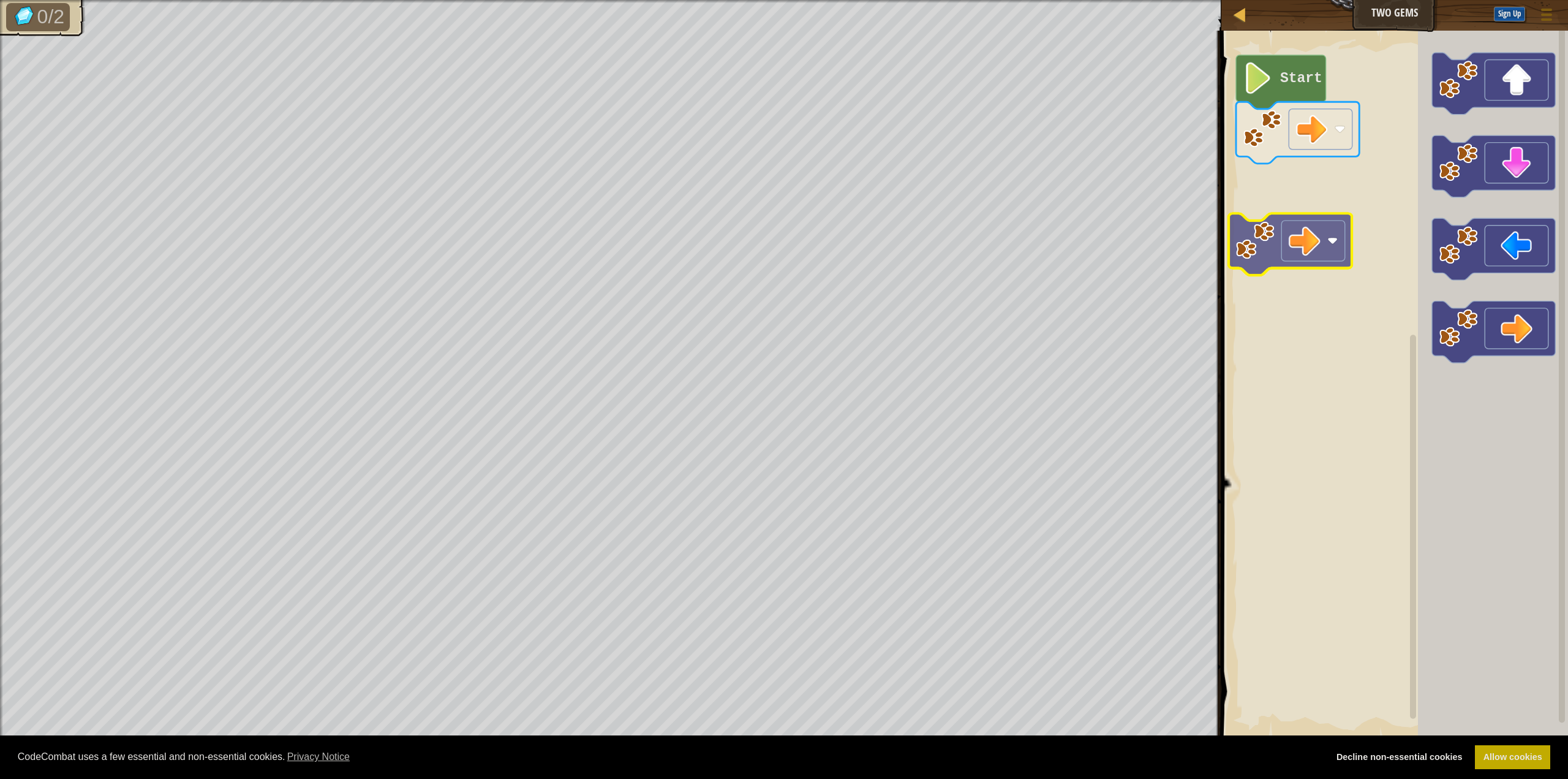
click at [988, 236] on div "Start" at bounding box center [1393, 384] width 350 height 720
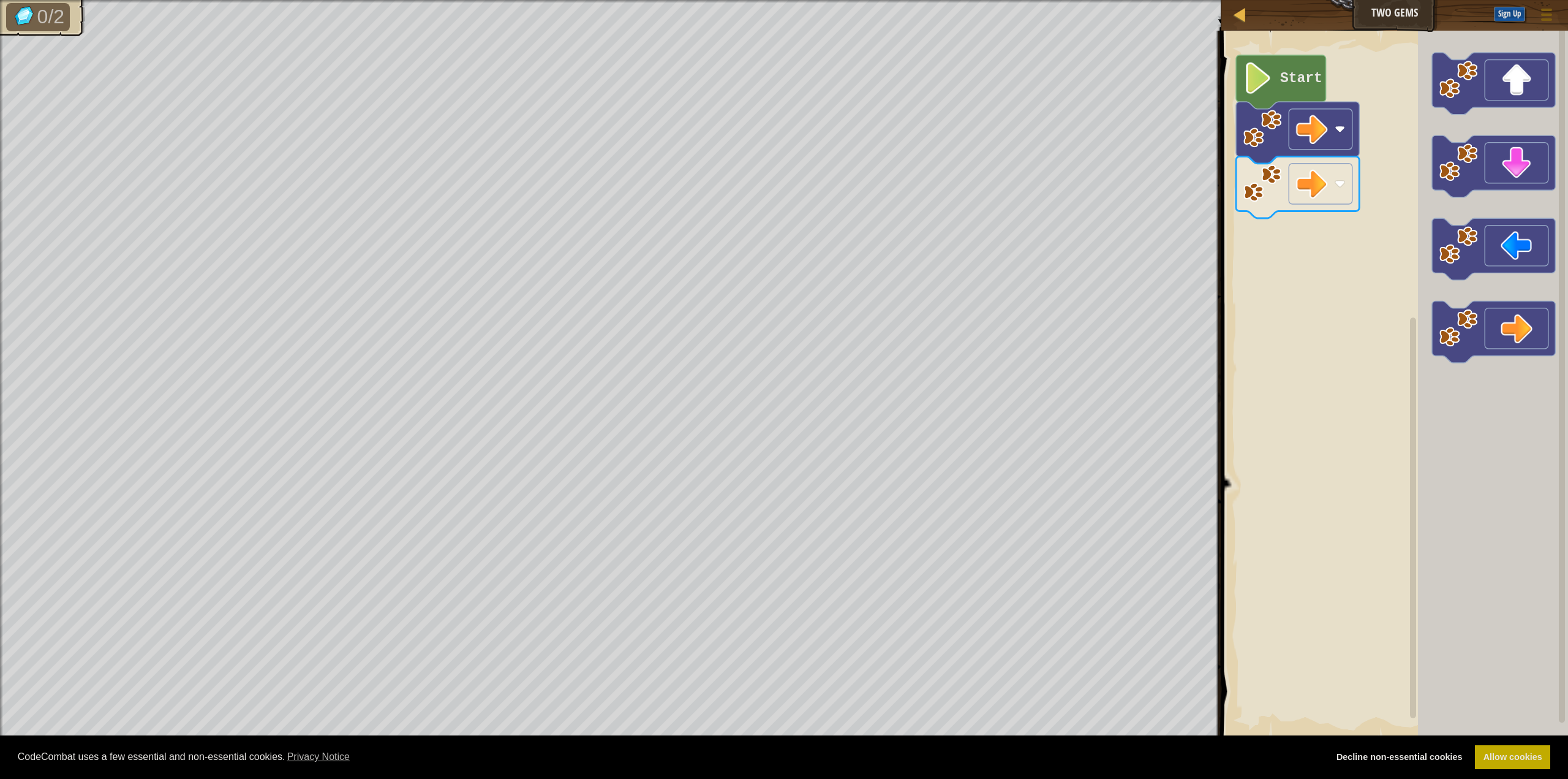
click at [988, 270] on div "Start" at bounding box center [1393, 384] width 350 height 720
click at [988, 354] on div "Start" at bounding box center [1393, 384] width 350 height 720
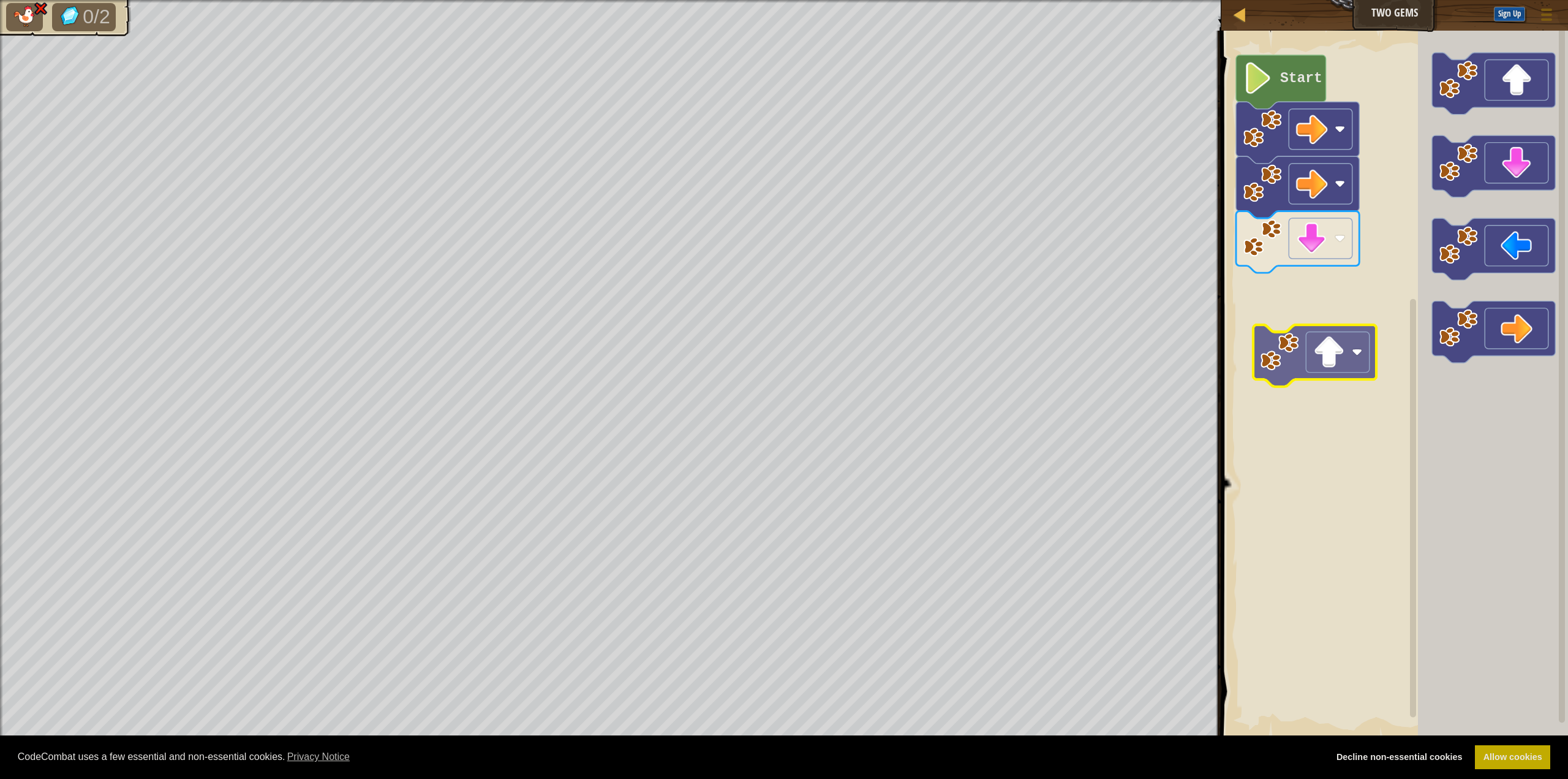
click at [988, 361] on div "Start" at bounding box center [1393, 384] width 350 height 720
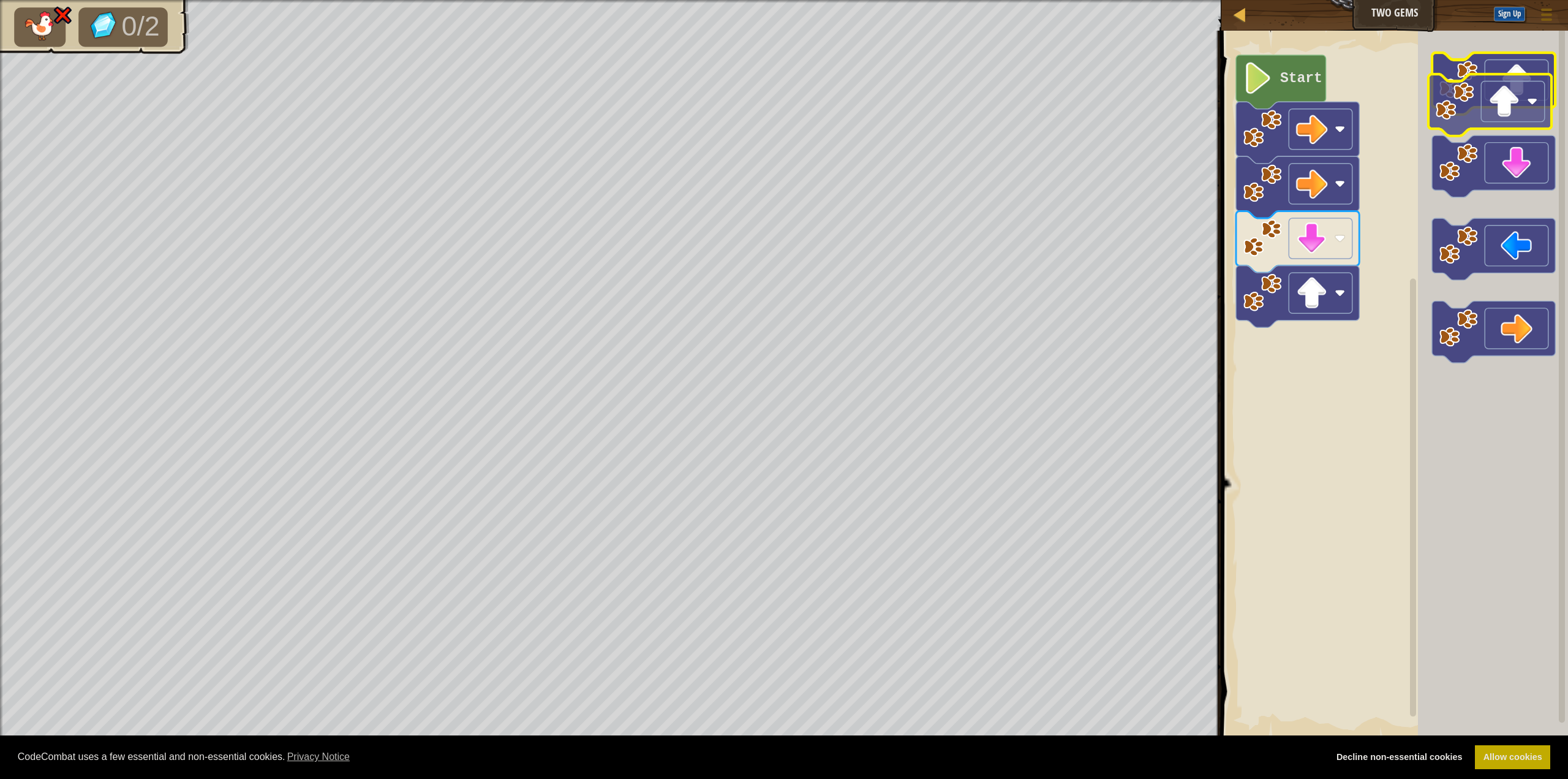
click at [988, 83] on icon "Blockly Workspace" at bounding box center [1494, 83] width 123 height 62
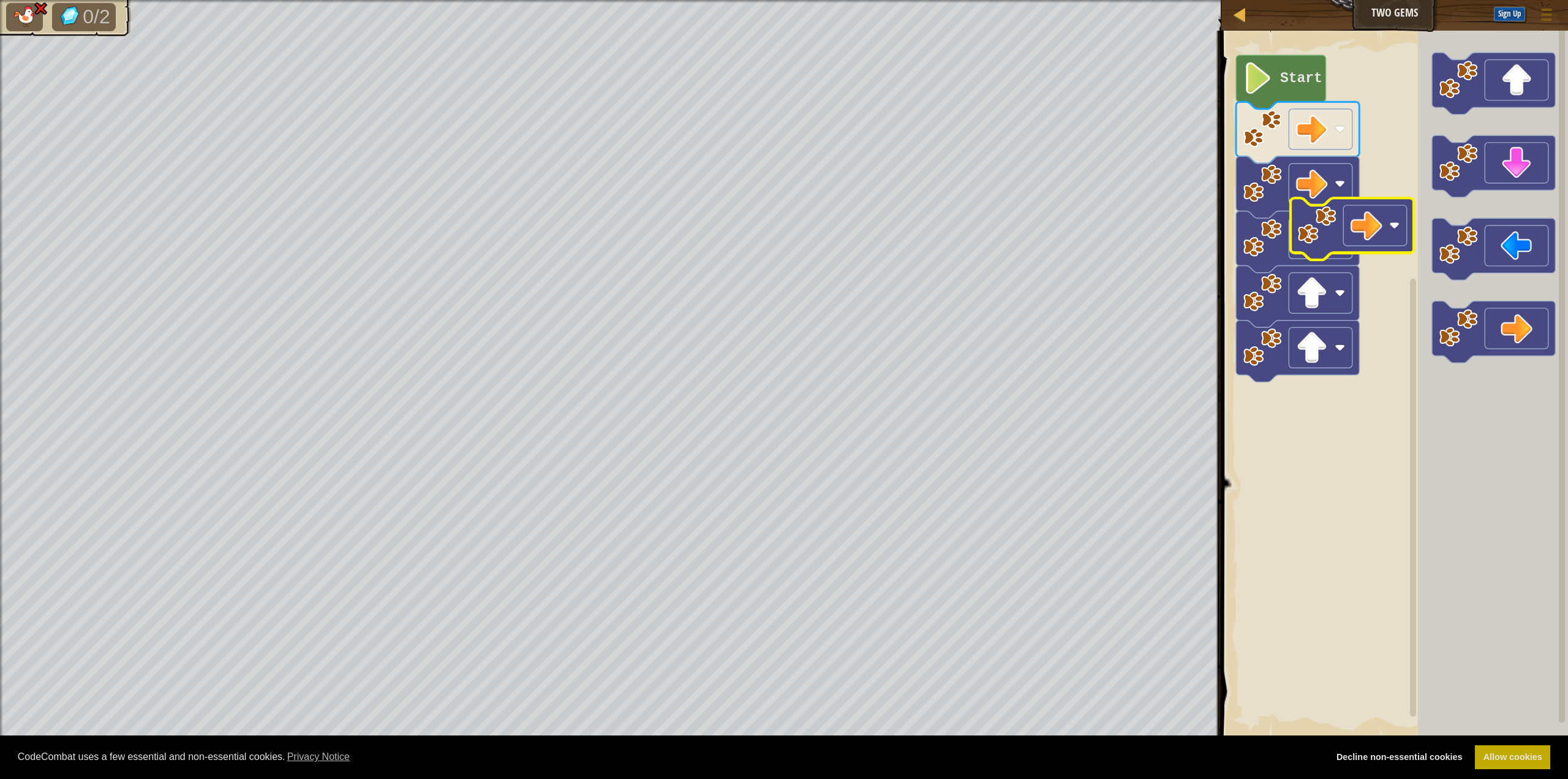
click at [988, 213] on div "Start" at bounding box center [1393, 384] width 350 height 720
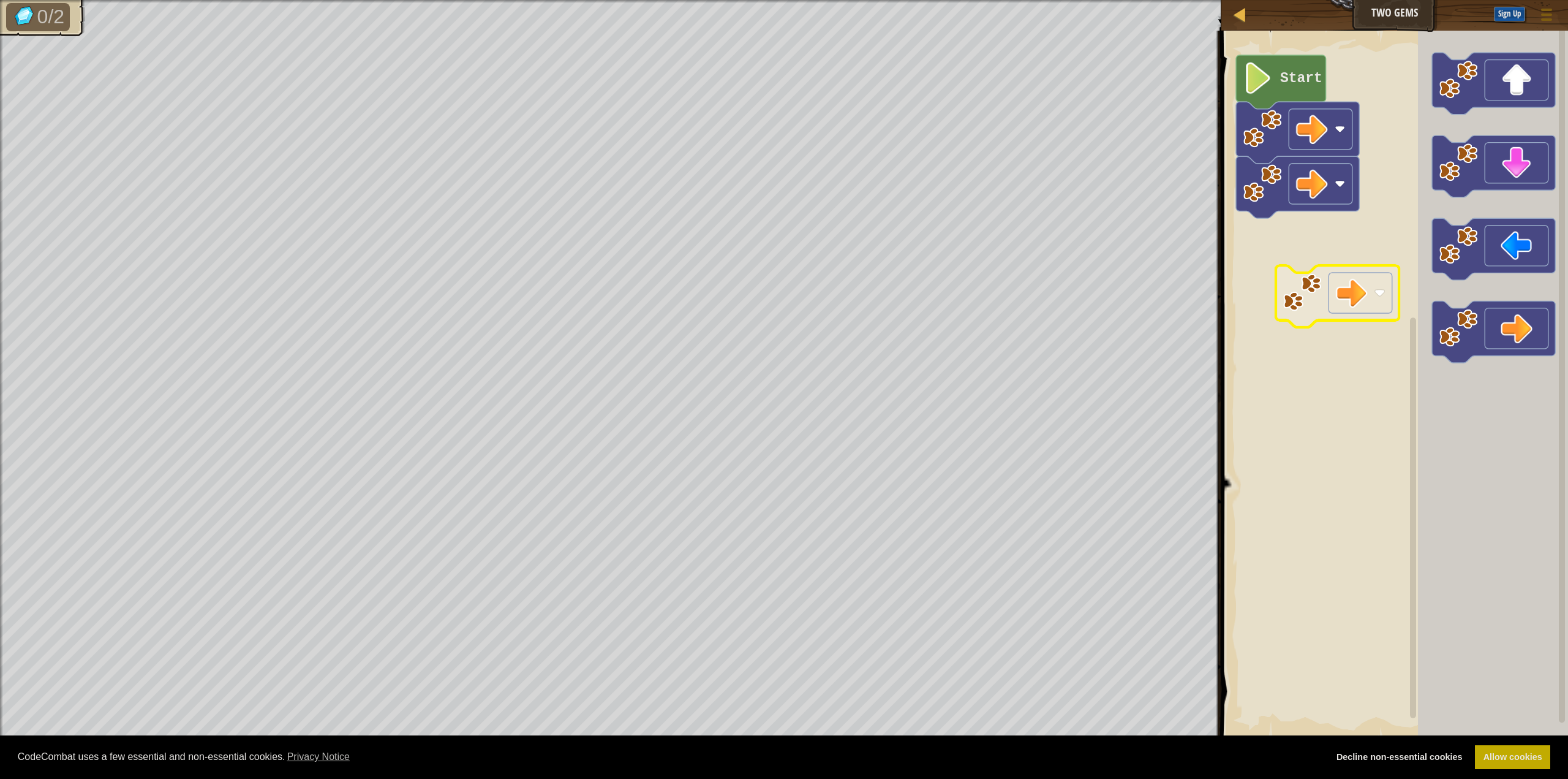
click at [988, 281] on div "Start" at bounding box center [1393, 384] width 350 height 720
click at [988, 328] on div "Start" at bounding box center [1393, 384] width 350 height 720
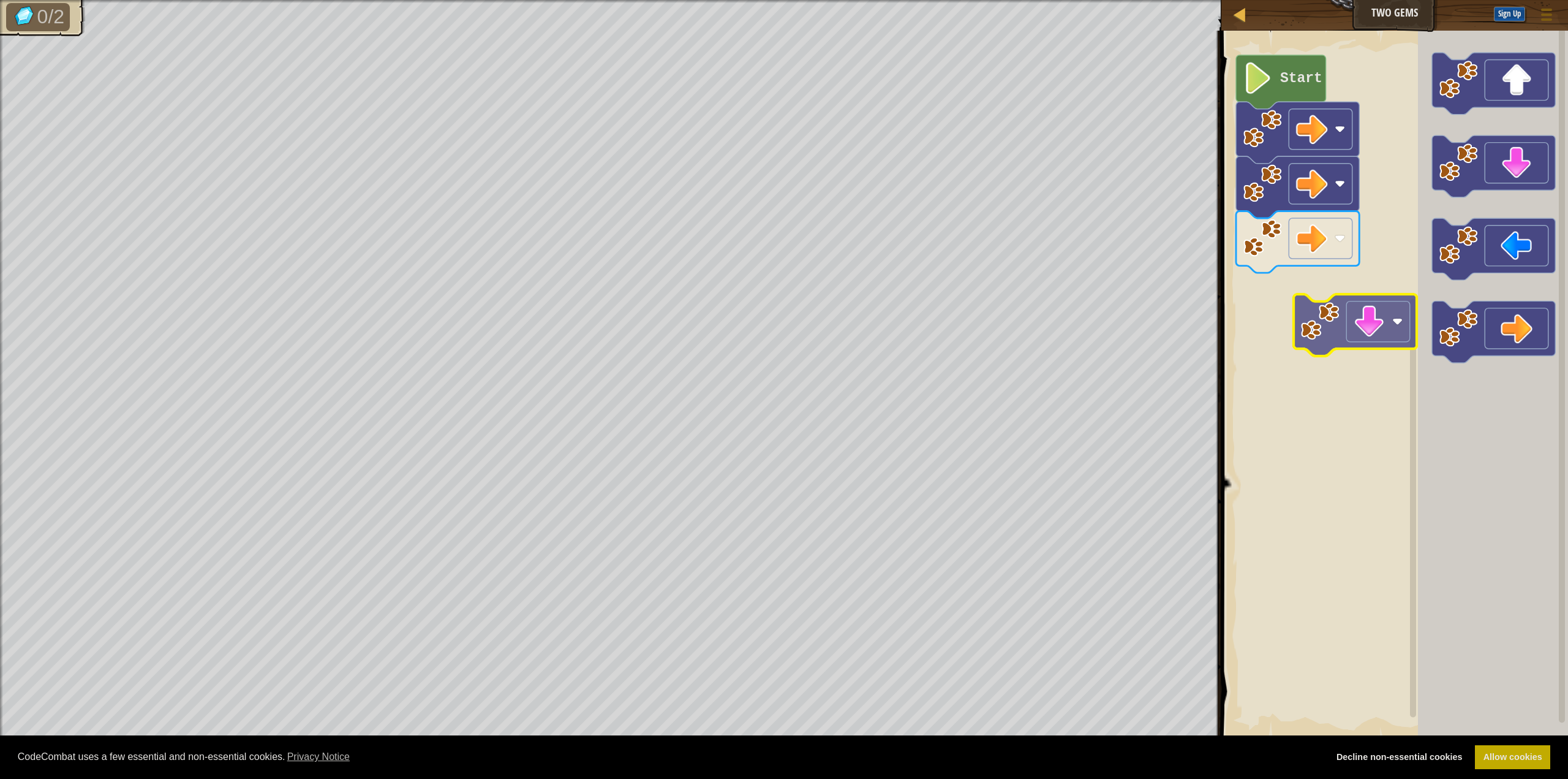
click at [988, 330] on div "Start" at bounding box center [1393, 384] width 350 height 720
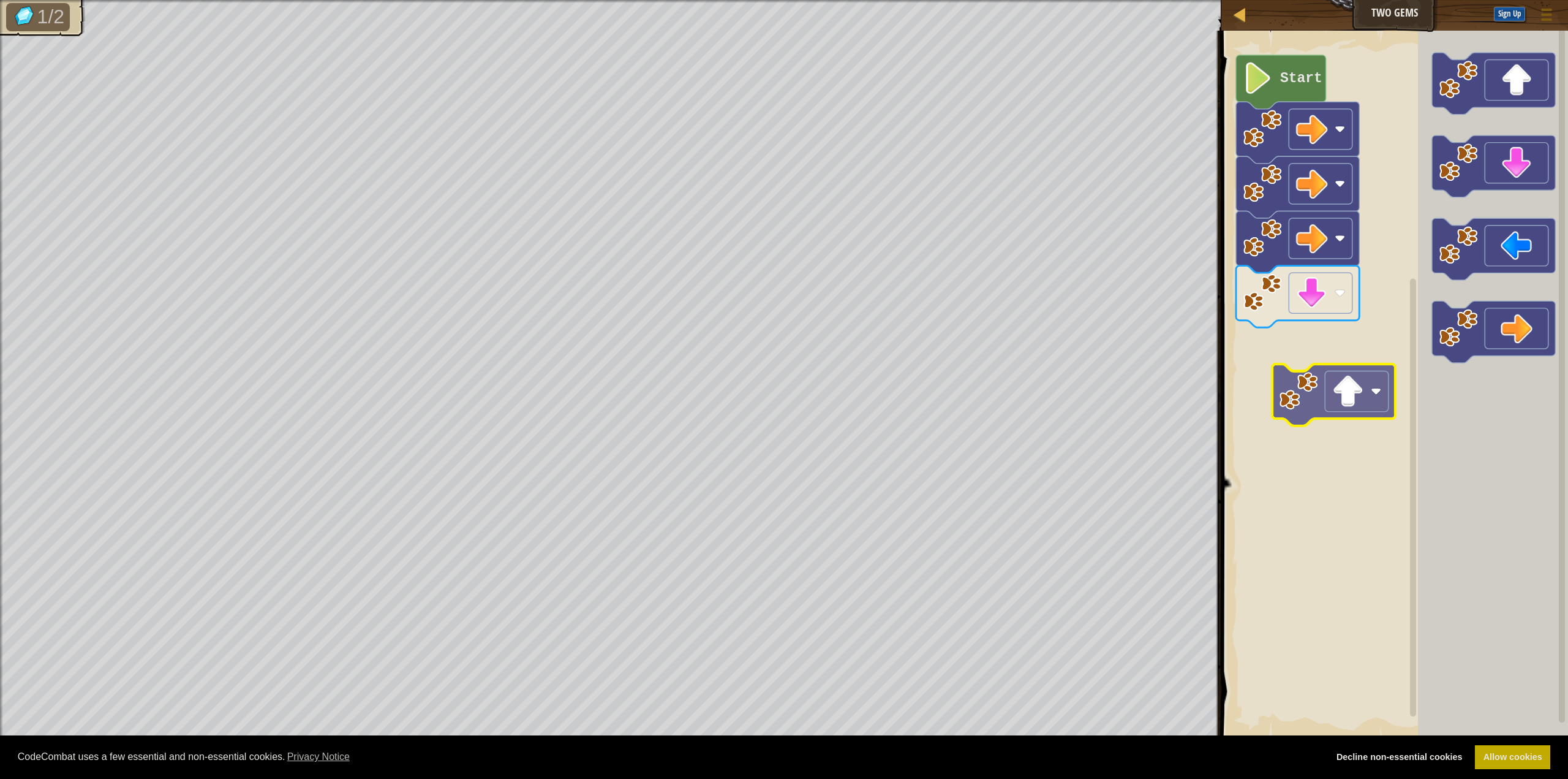
click at [988, 377] on div "Start" at bounding box center [1393, 384] width 350 height 720
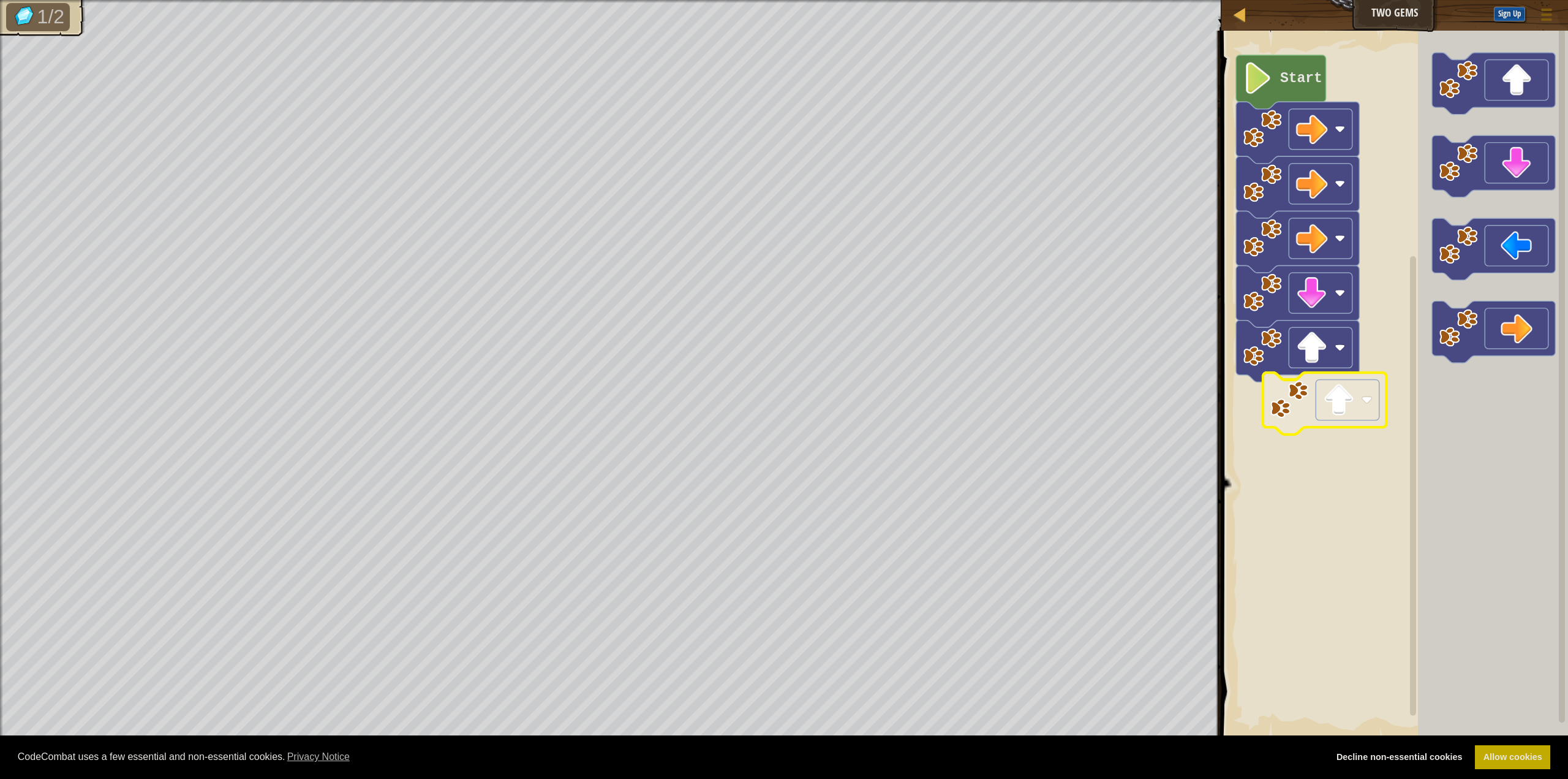
click at [988, 419] on div "Start" at bounding box center [1393, 384] width 350 height 720
